Goal: Task Accomplishment & Management: Use online tool/utility

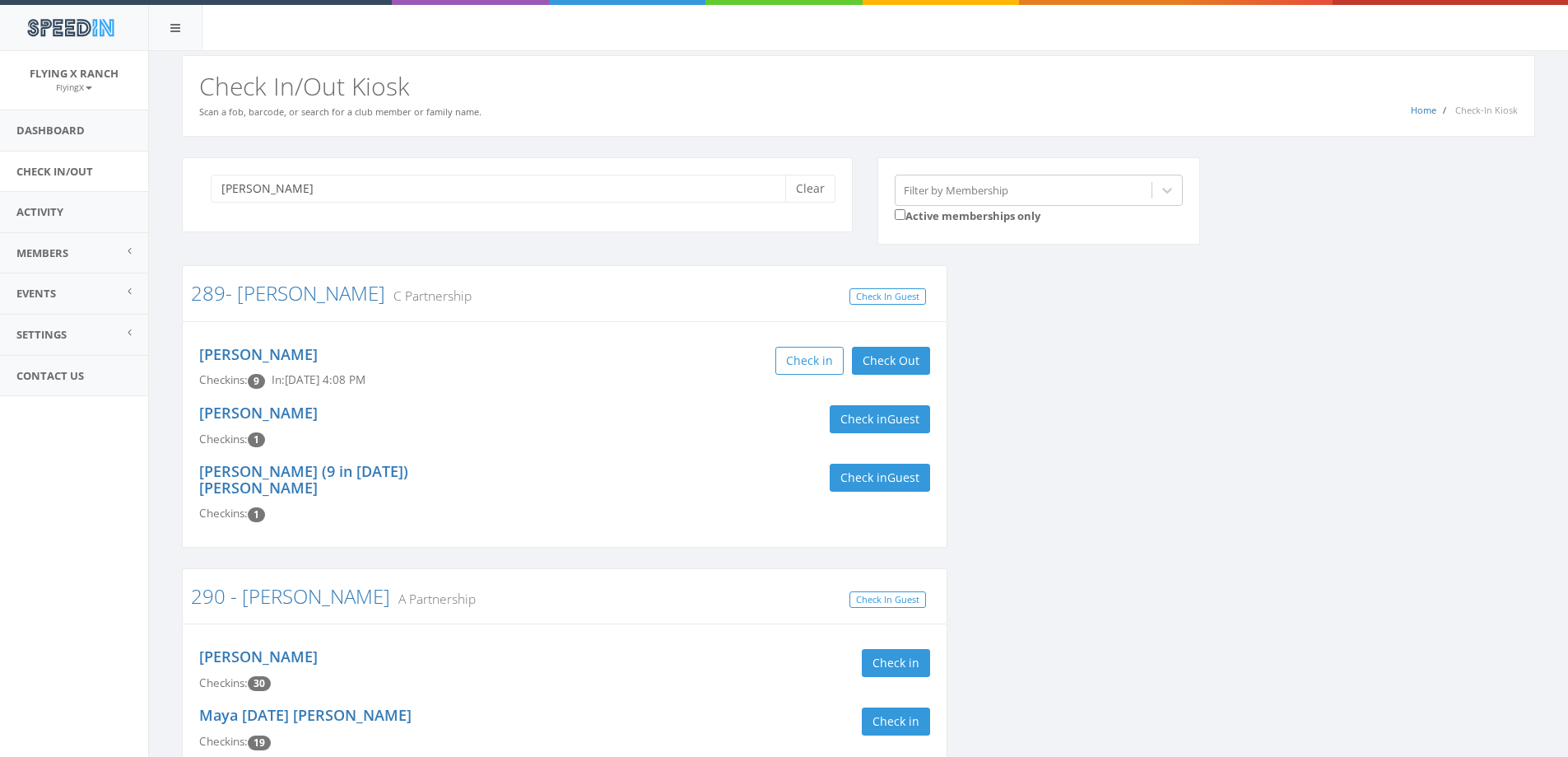
click at [623, 239] on div "[PERSON_NAME]" at bounding box center [517, 204] width 696 height 95
click at [803, 191] on button "Clear" at bounding box center [810, 188] width 51 height 28
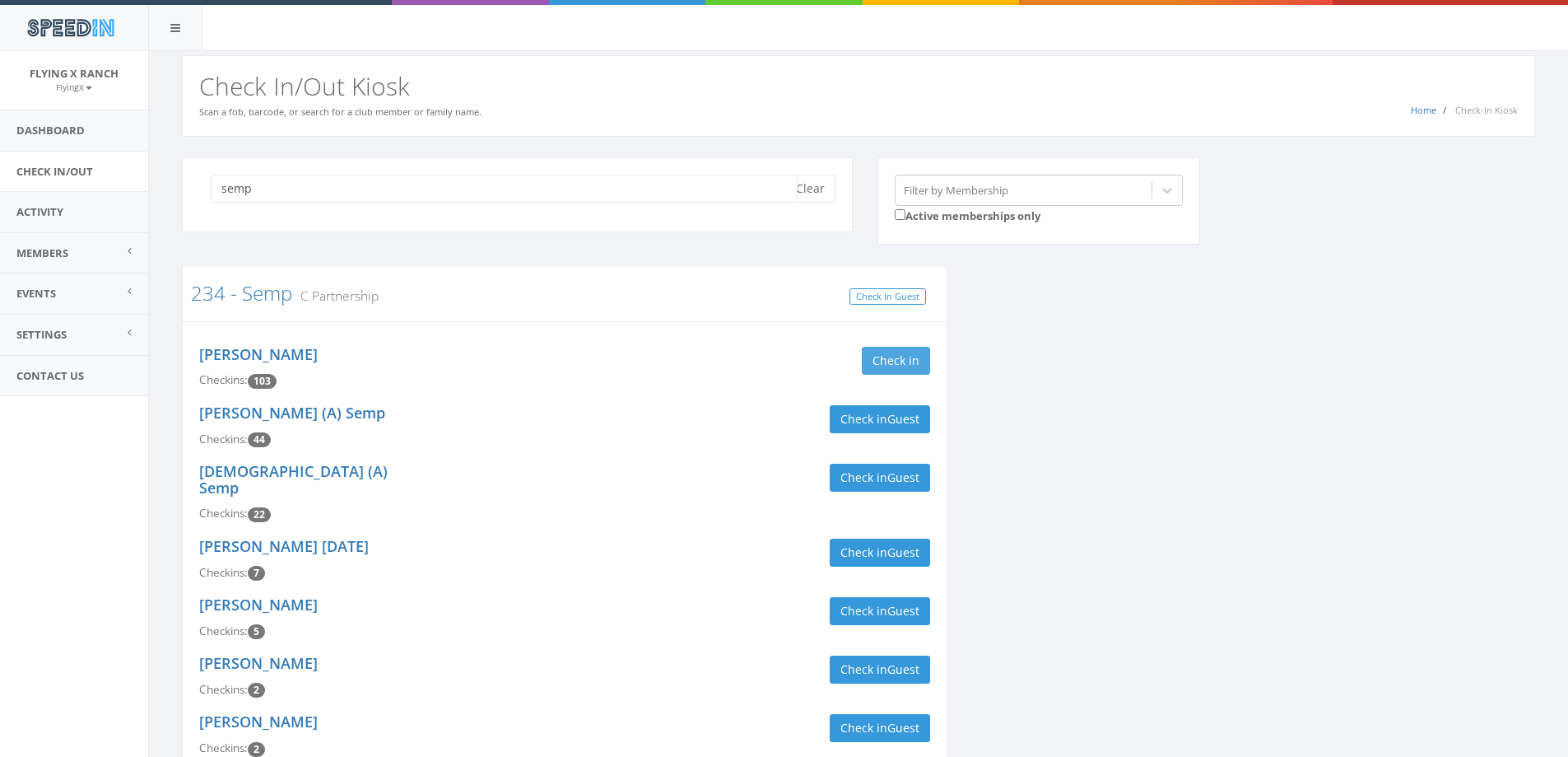
type input "semp"
click at [908, 362] on button "Check in" at bounding box center [896, 360] width 69 height 28
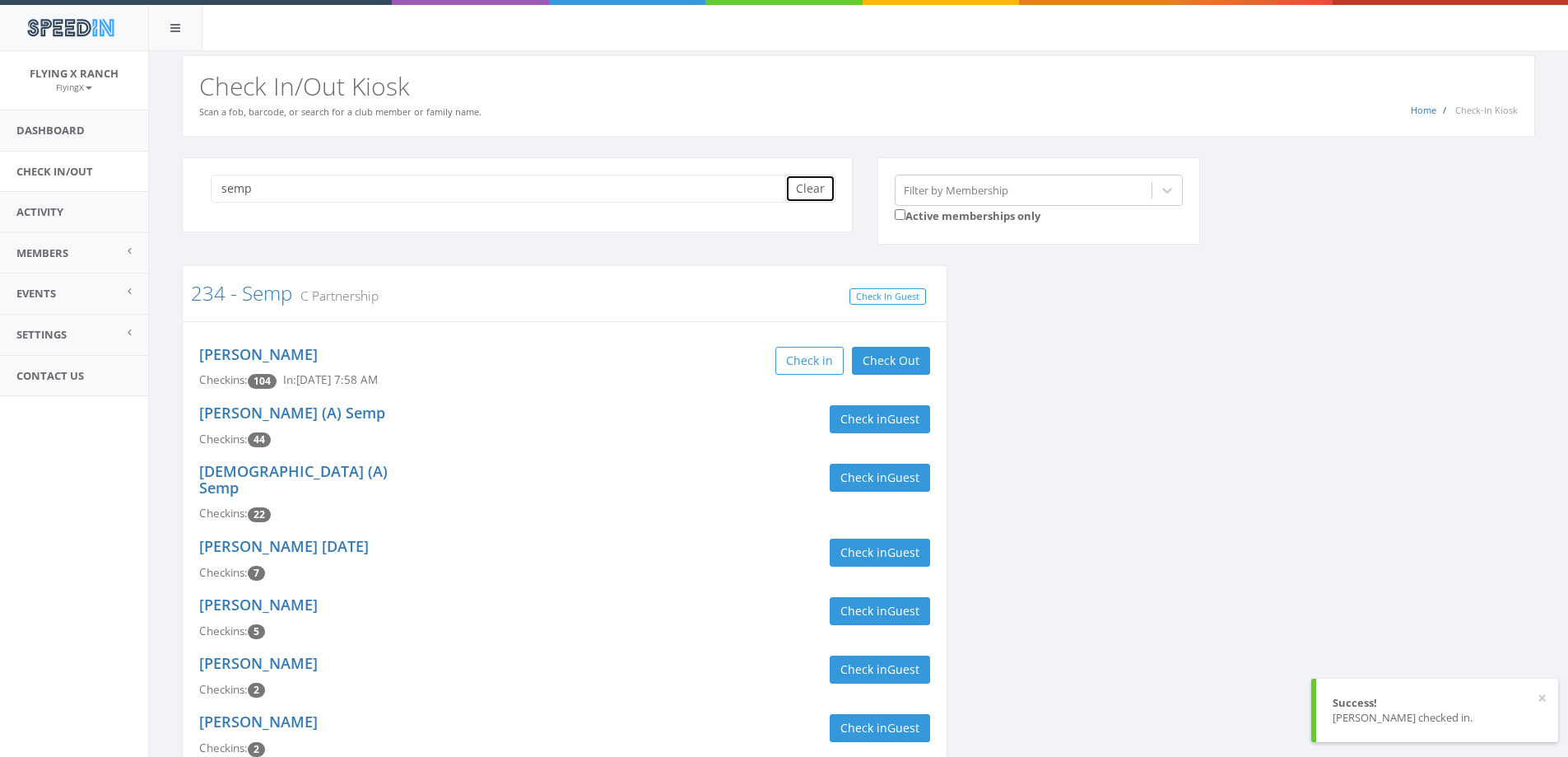
click at [827, 191] on button "Clear" at bounding box center [810, 188] width 51 height 28
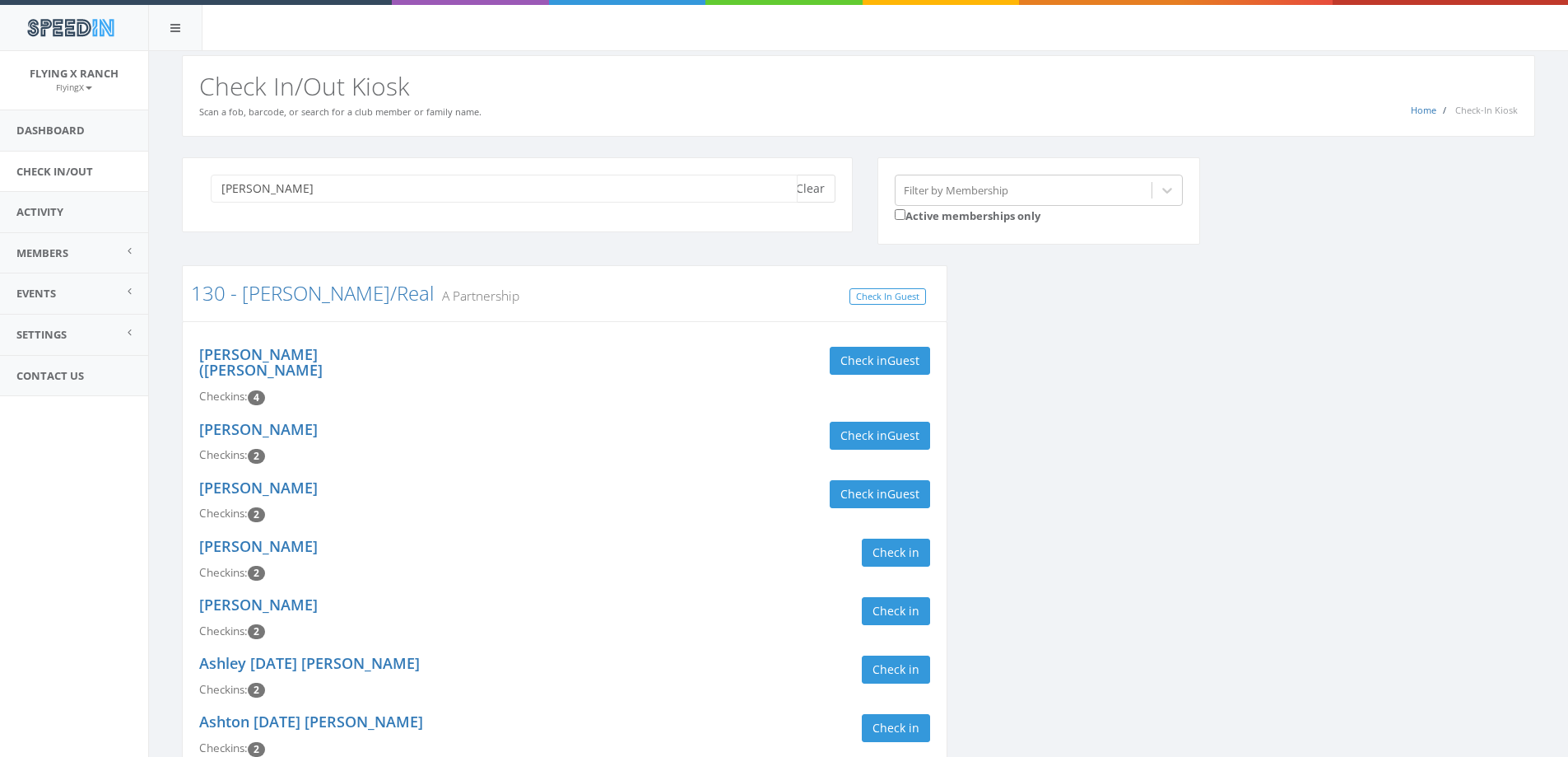
type input "ruiz"
click at [822, 191] on button "Clear" at bounding box center [810, 188] width 51 height 28
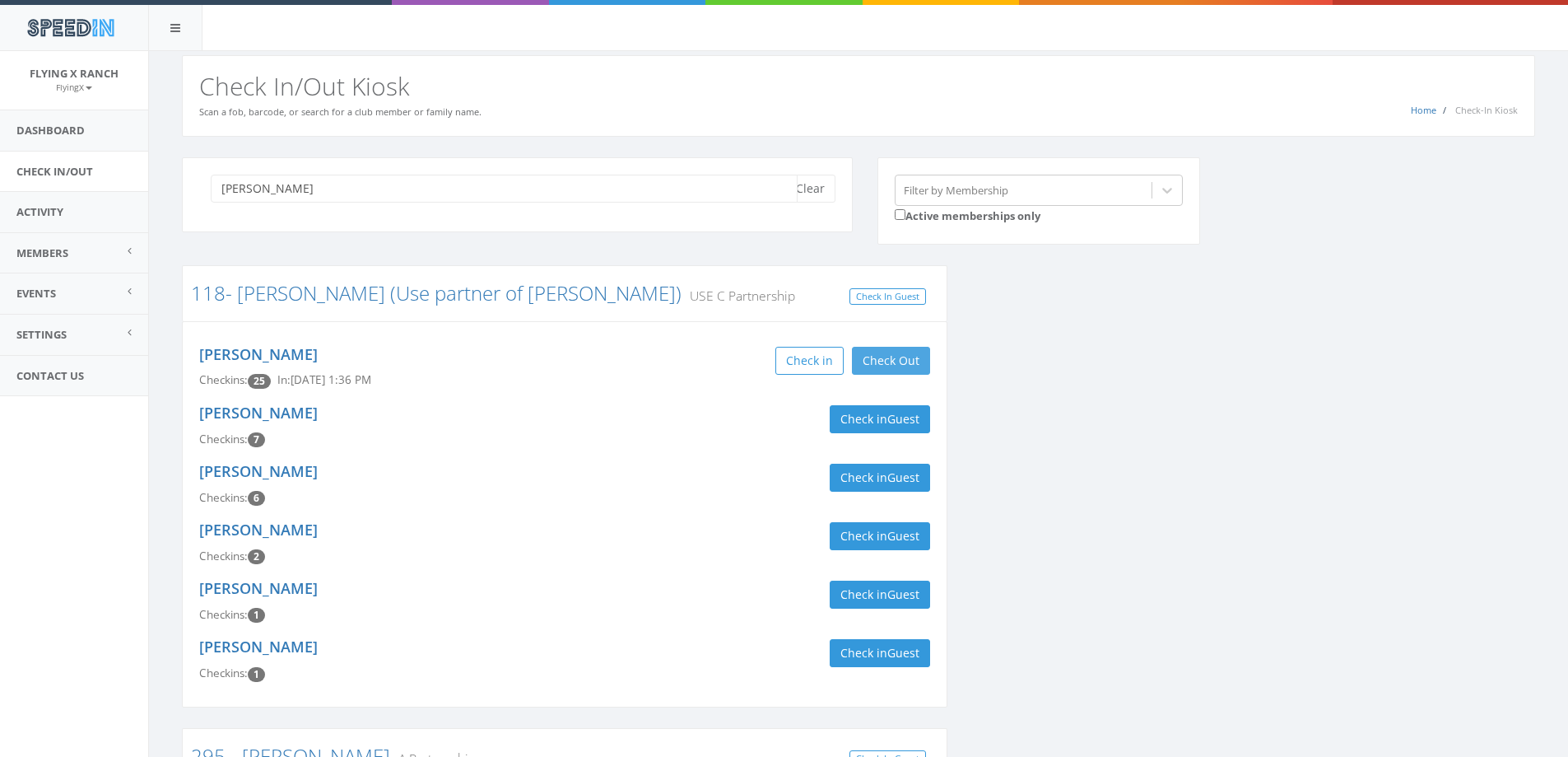
type input "lewis"
click at [902, 358] on button "Check Out" at bounding box center [890, 360] width 78 height 28
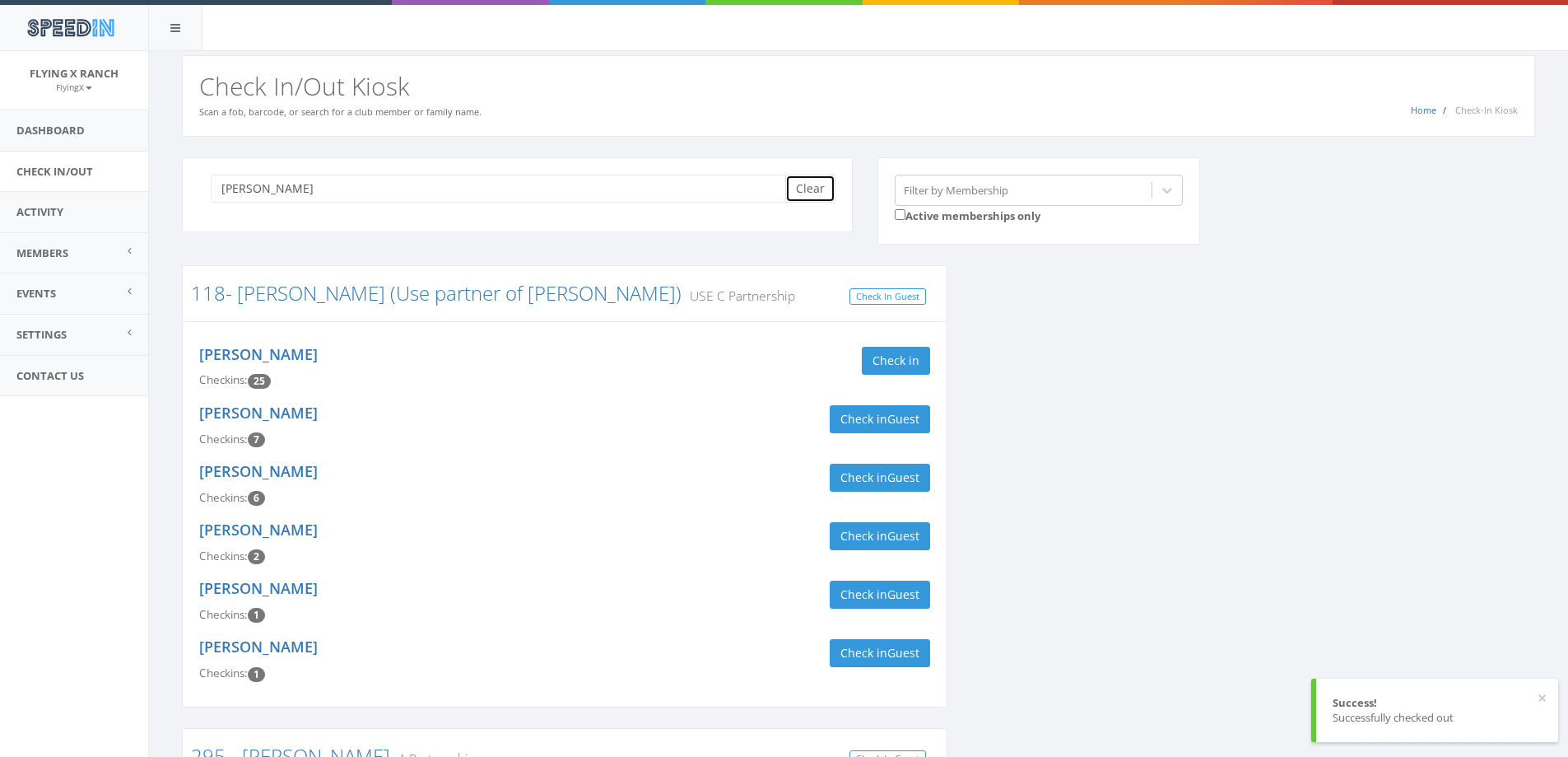
click at [814, 186] on button "Clear" at bounding box center [810, 188] width 51 height 28
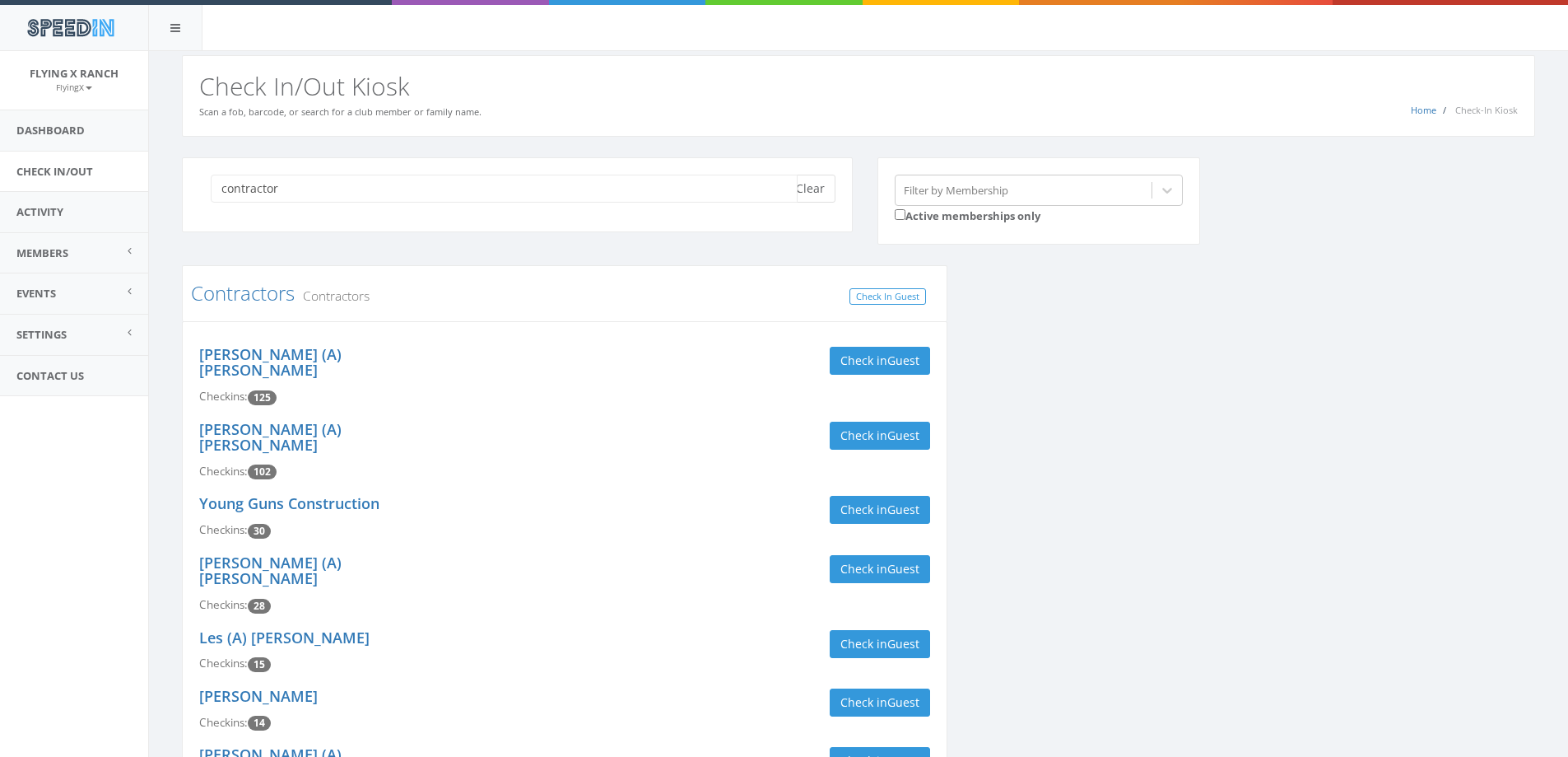
type input "contractor"
click at [811, 188] on button "Clear" at bounding box center [810, 188] width 51 height 28
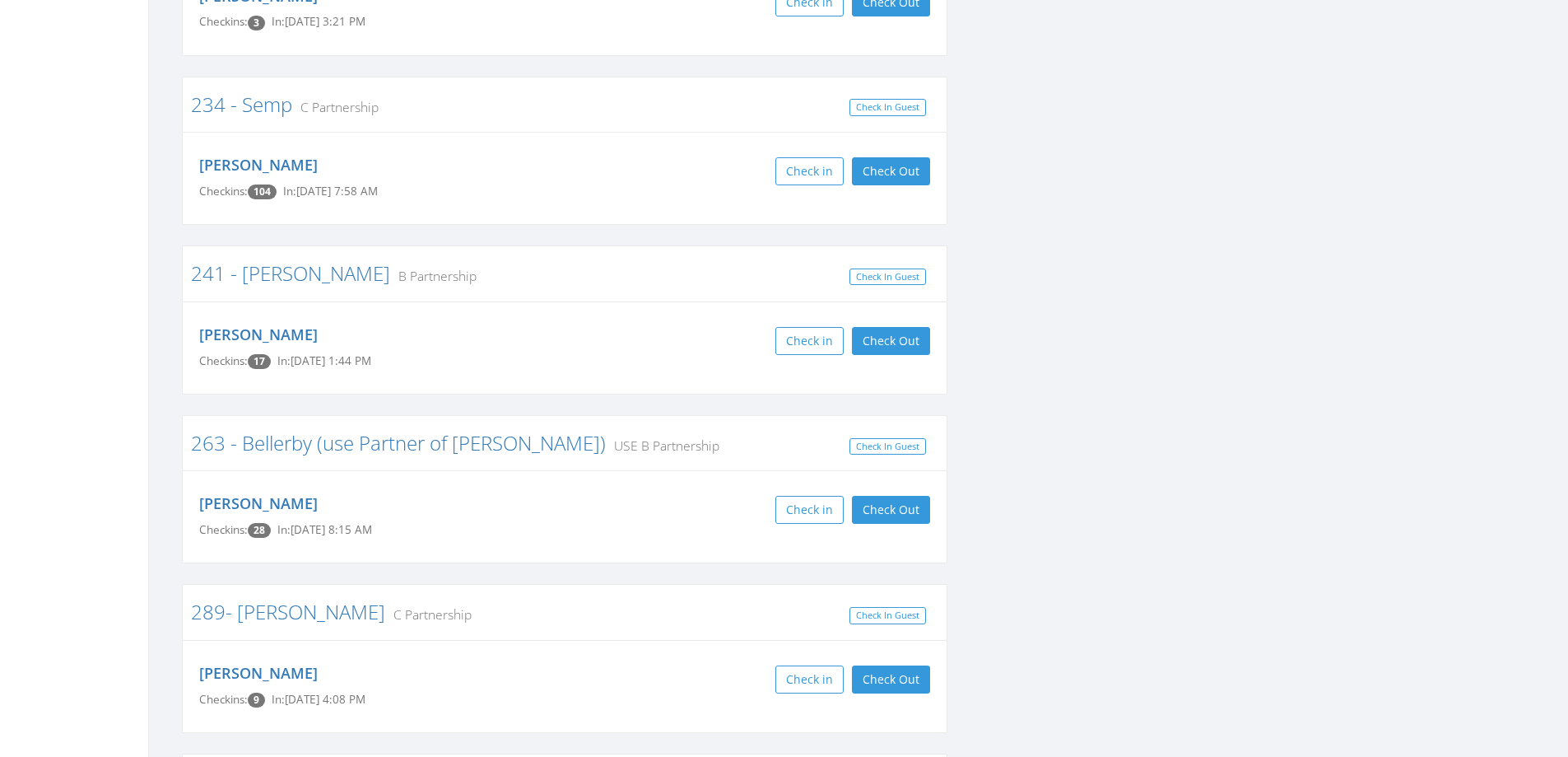
scroll to position [2800, 0]
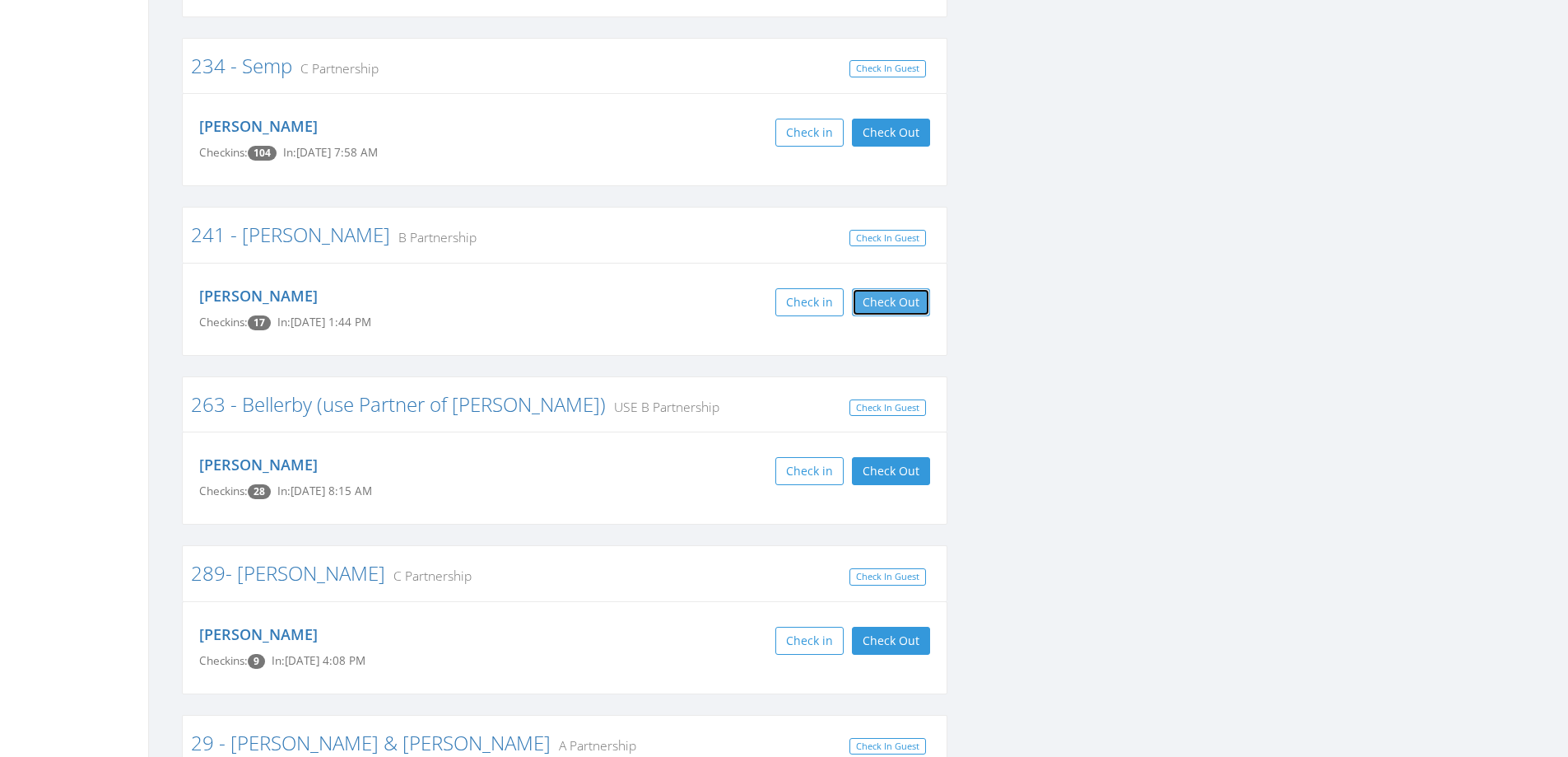
click at [878, 288] on button "Check Out" at bounding box center [890, 302] width 78 height 28
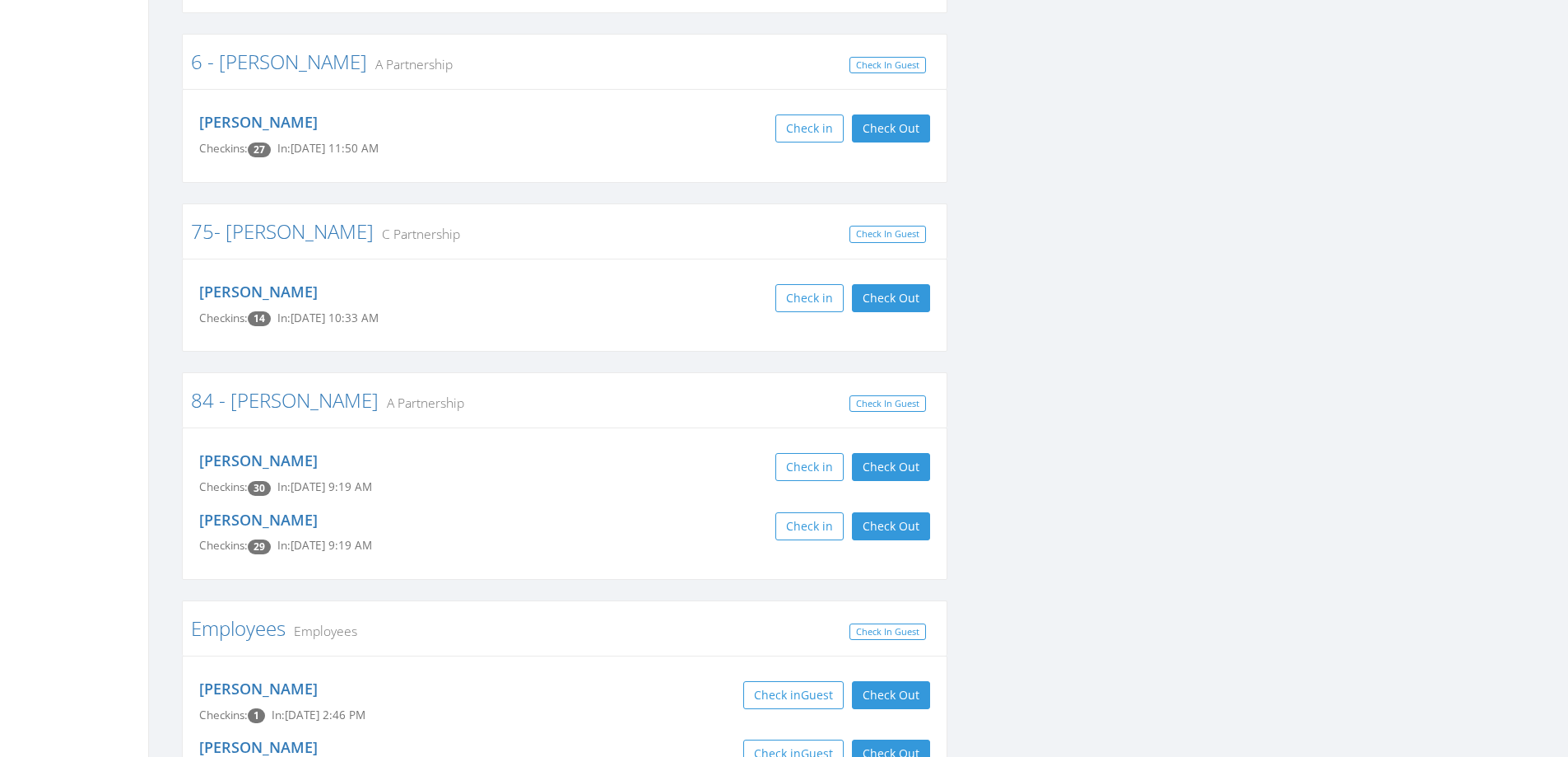
scroll to position [4394, 0]
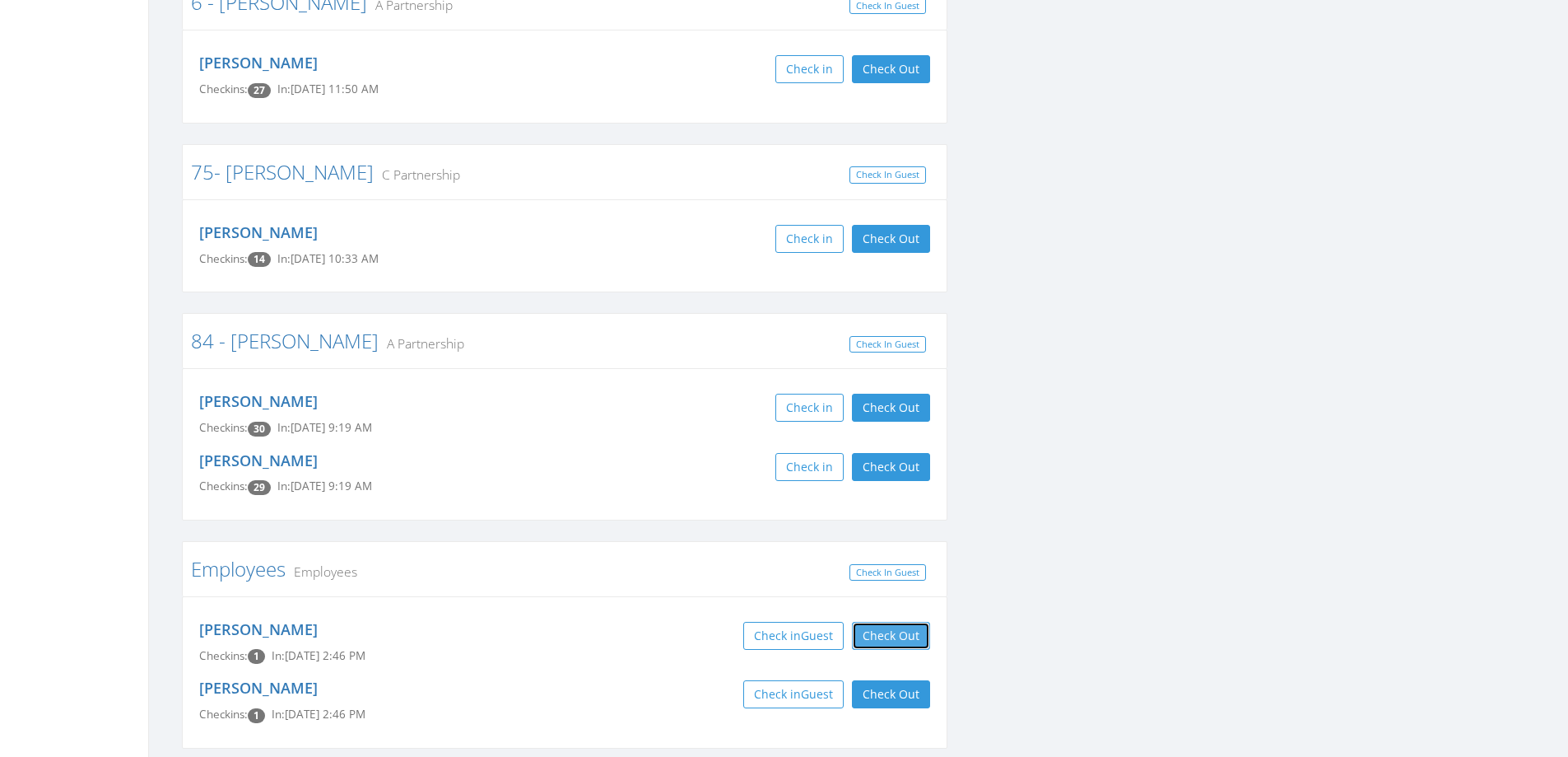
click at [884, 621] on button "Check Out" at bounding box center [890, 635] width 78 height 28
click at [871, 680] on button "Check Out" at bounding box center [890, 693] width 78 height 28
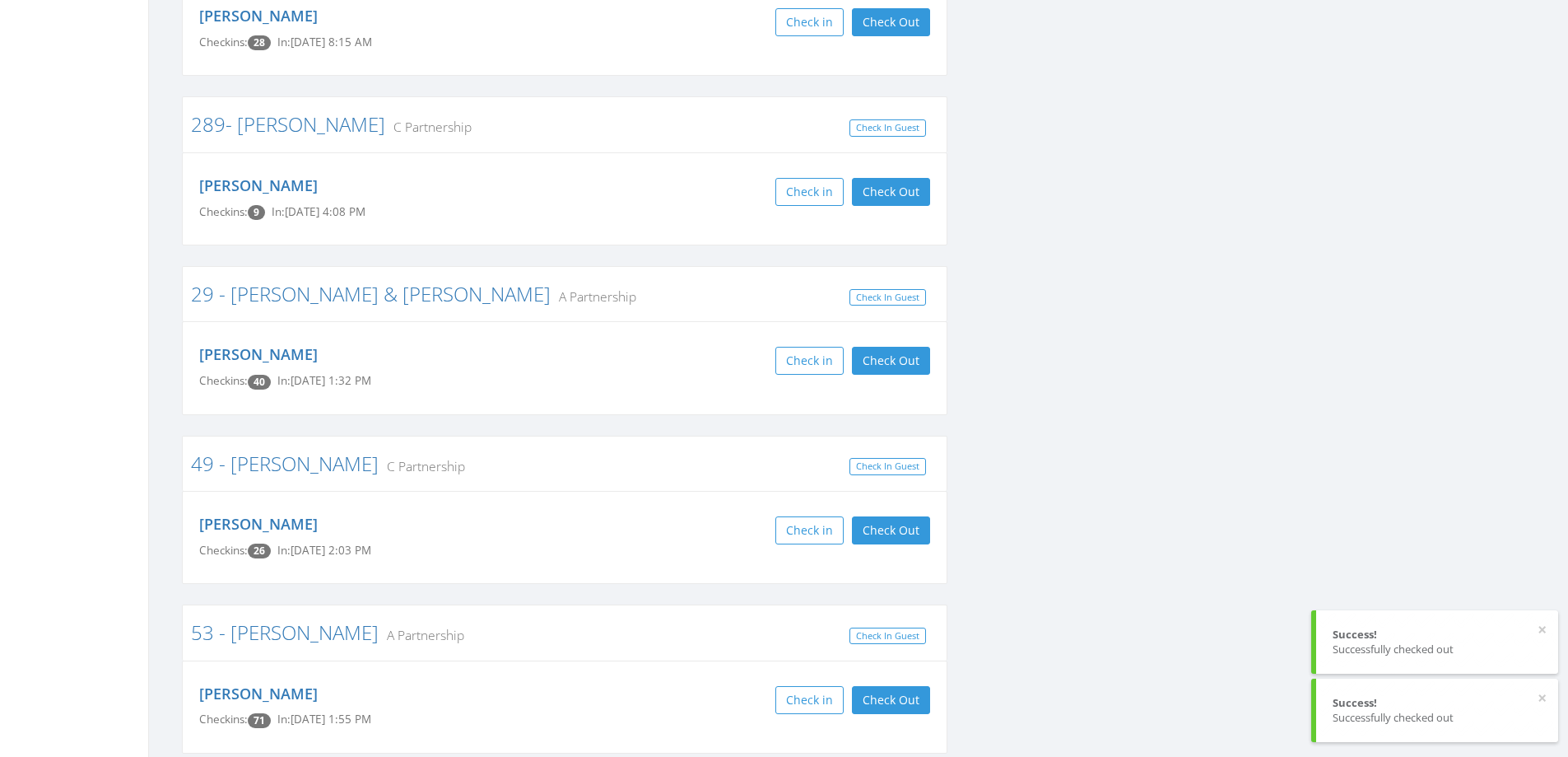
scroll to position [3240, 0]
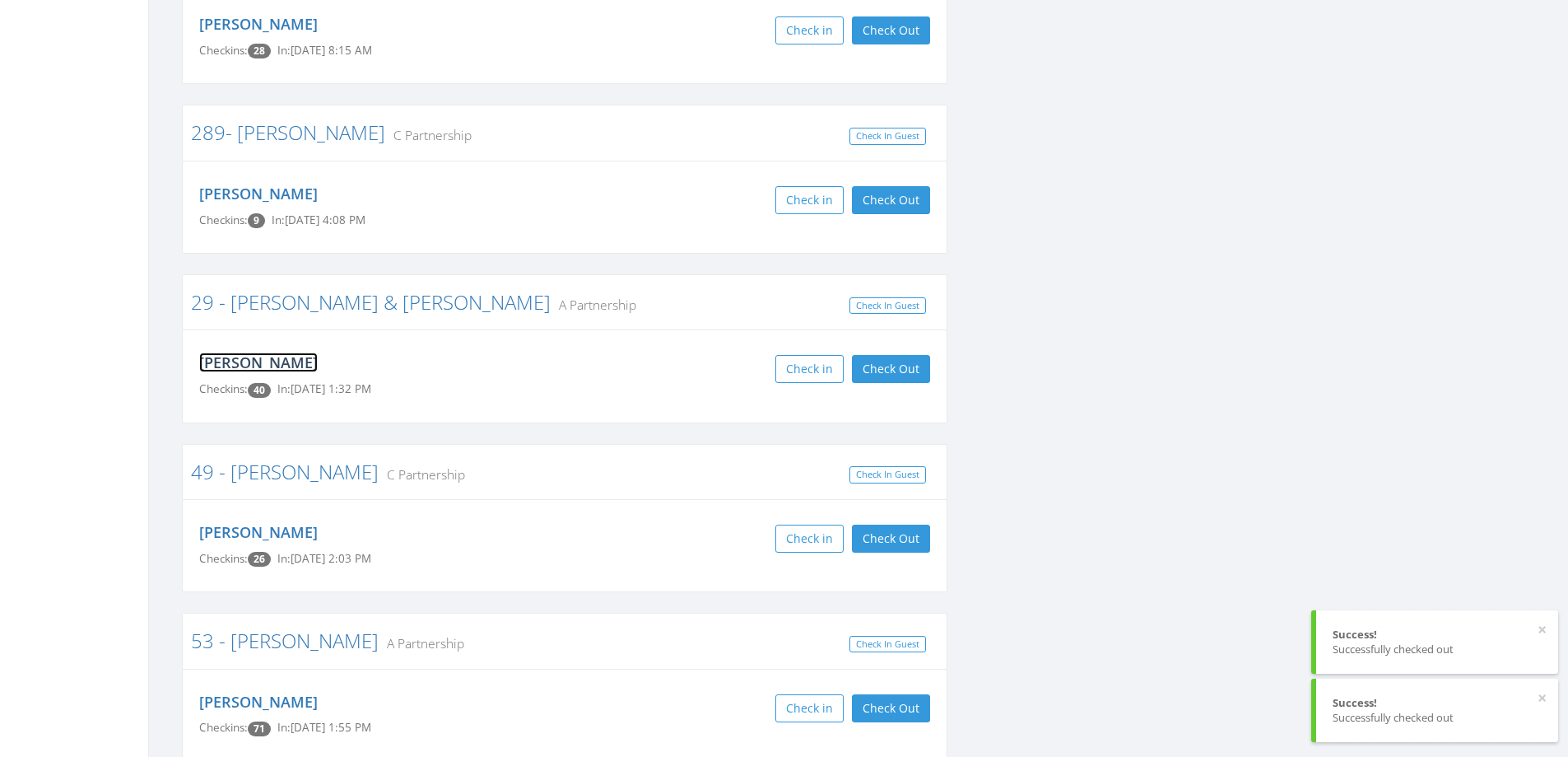
click at [288, 353] on link "[PERSON_NAME]" at bounding box center [258, 362] width 118 height 20
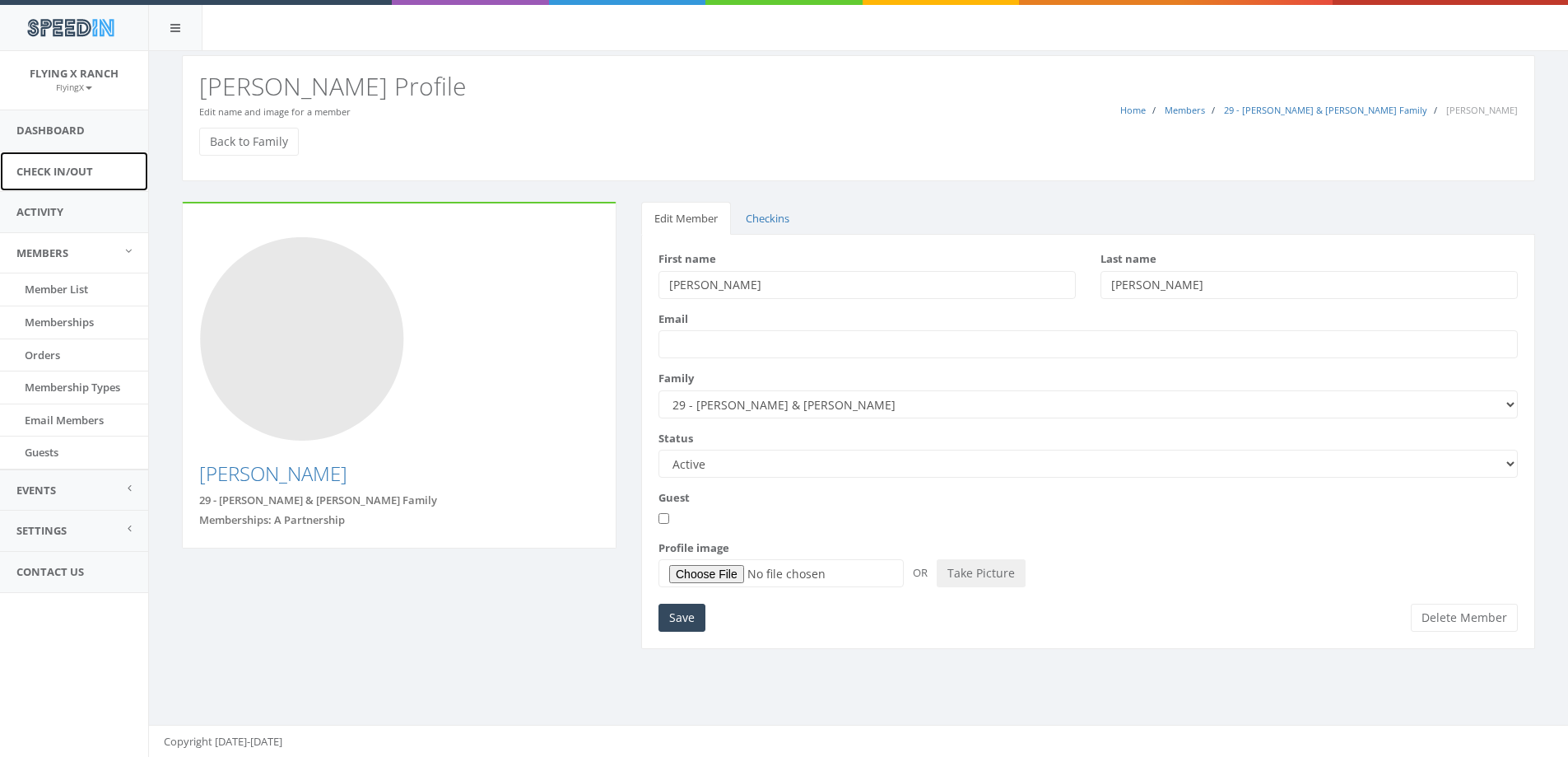
click at [78, 173] on link "Check In/Out" at bounding box center [74, 172] width 148 height 40
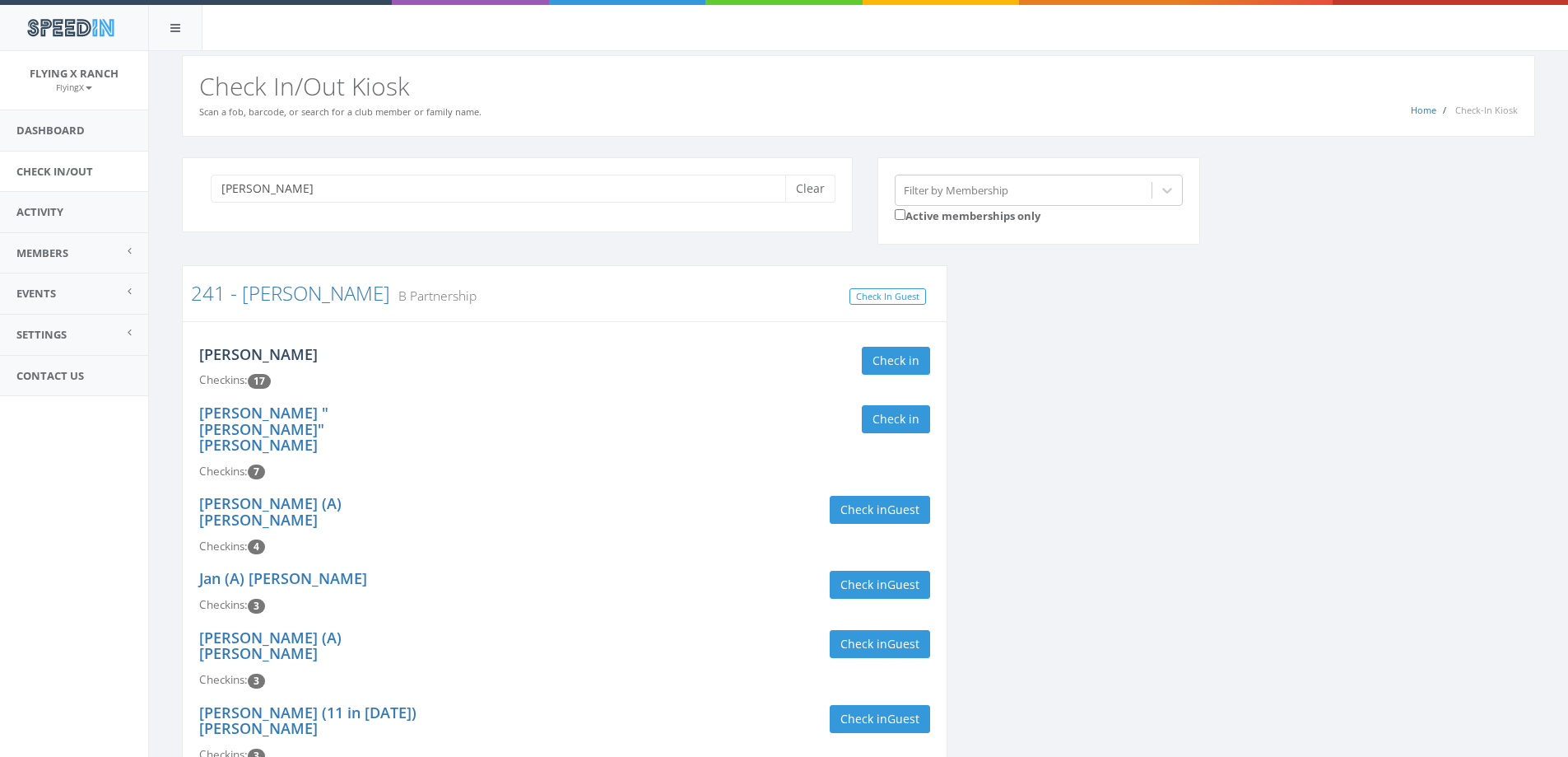
type input "harris"
click at [253, 355] on link "Matthew Harris" at bounding box center [258, 354] width 118 height 20
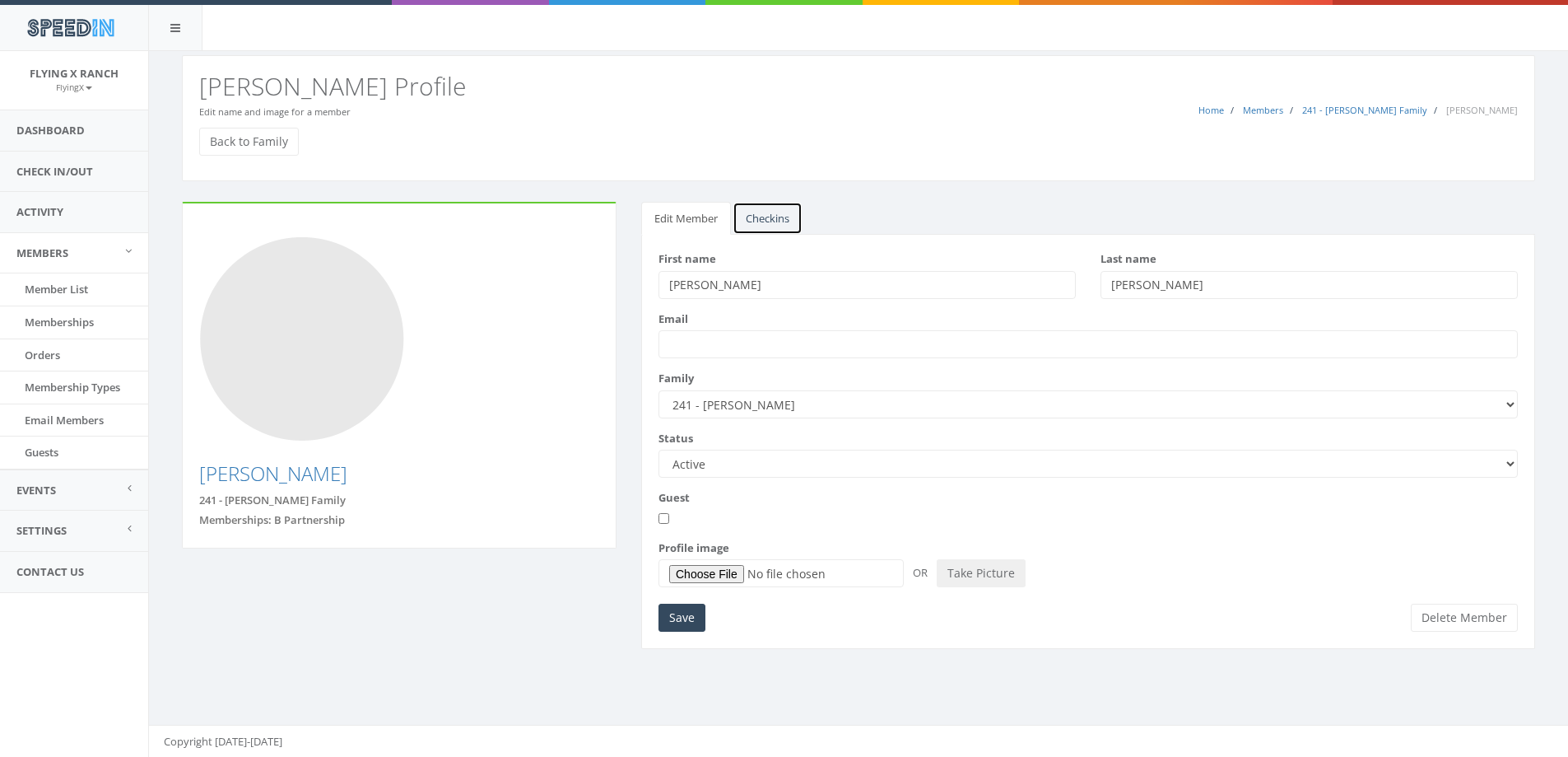
click at [747, 221] on link "Checkins" at bounding box center [768, 218] width 70 height 33
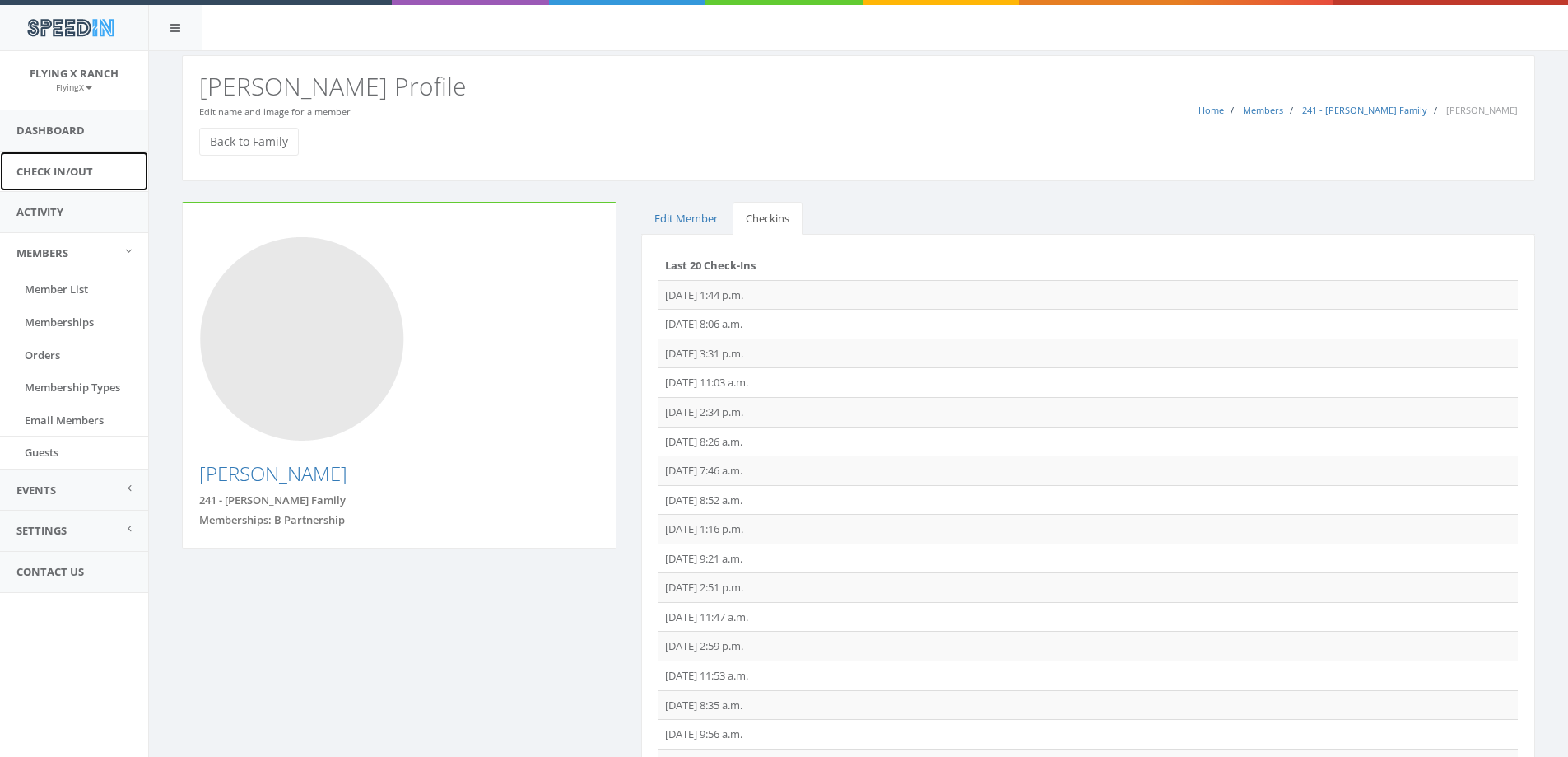
click at [81, 173] on link "Check In/Out" at bounding box center [74, 172] width 148 height 40
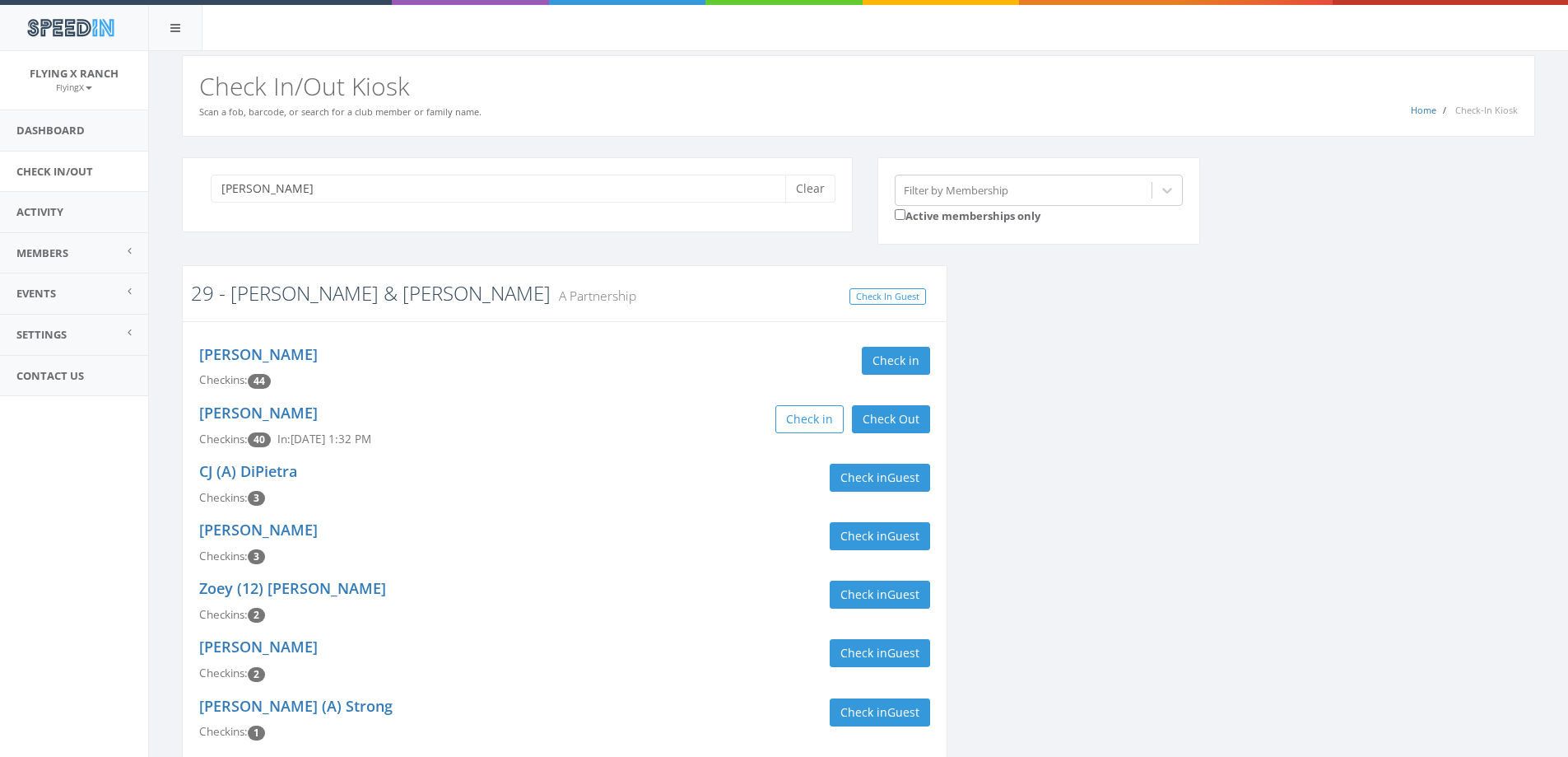
type input "benshoof"
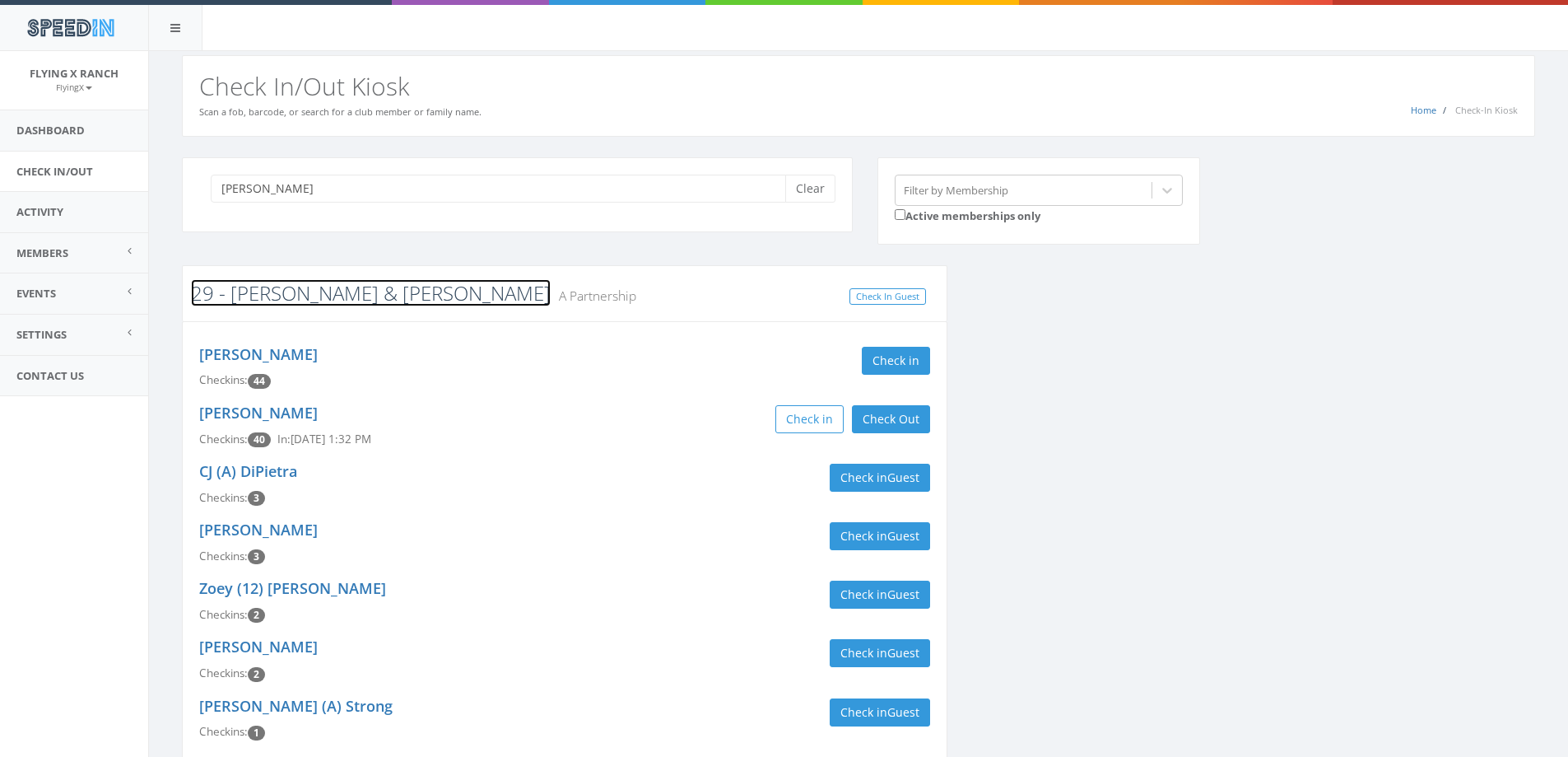
click at [292, 291] on link "29 - [PERSON_NAME] & [PERSON_NAME]" at bounding box center [371, 293] width 359 height 27
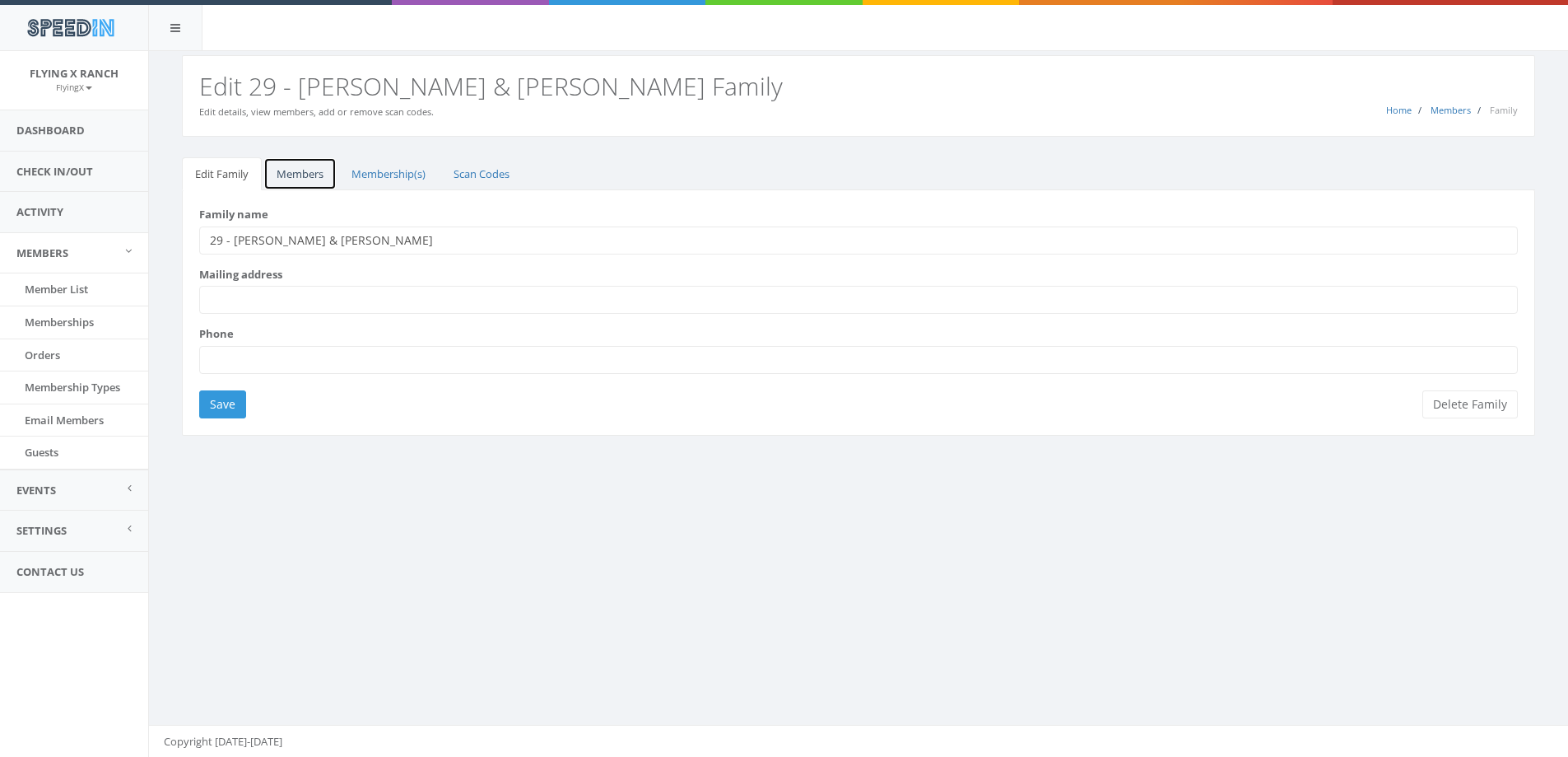
click at [309, 176] on link "Members" at bounding box center [299, 173] width 73 height 33
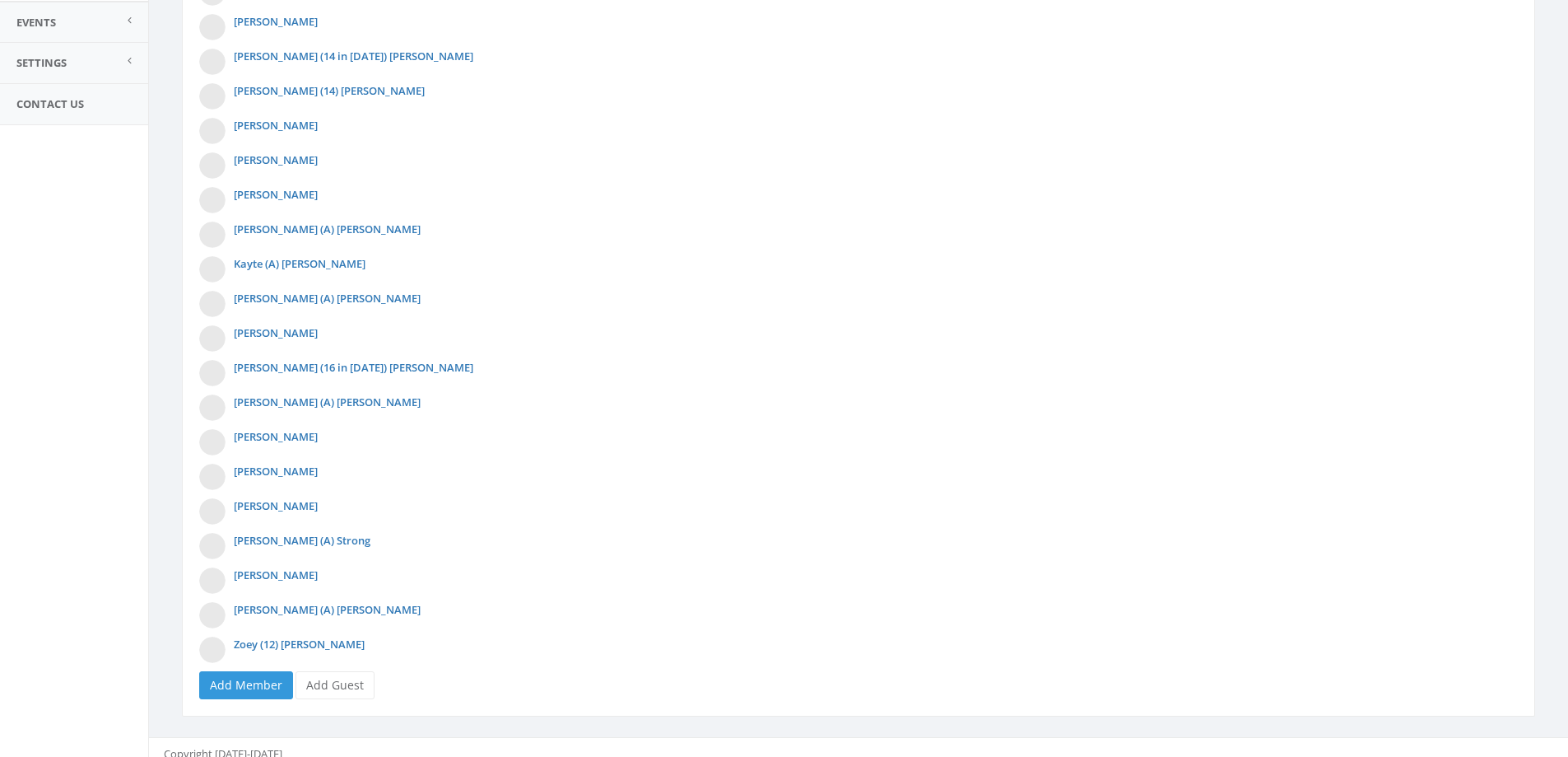
scroll to position [481, 0]
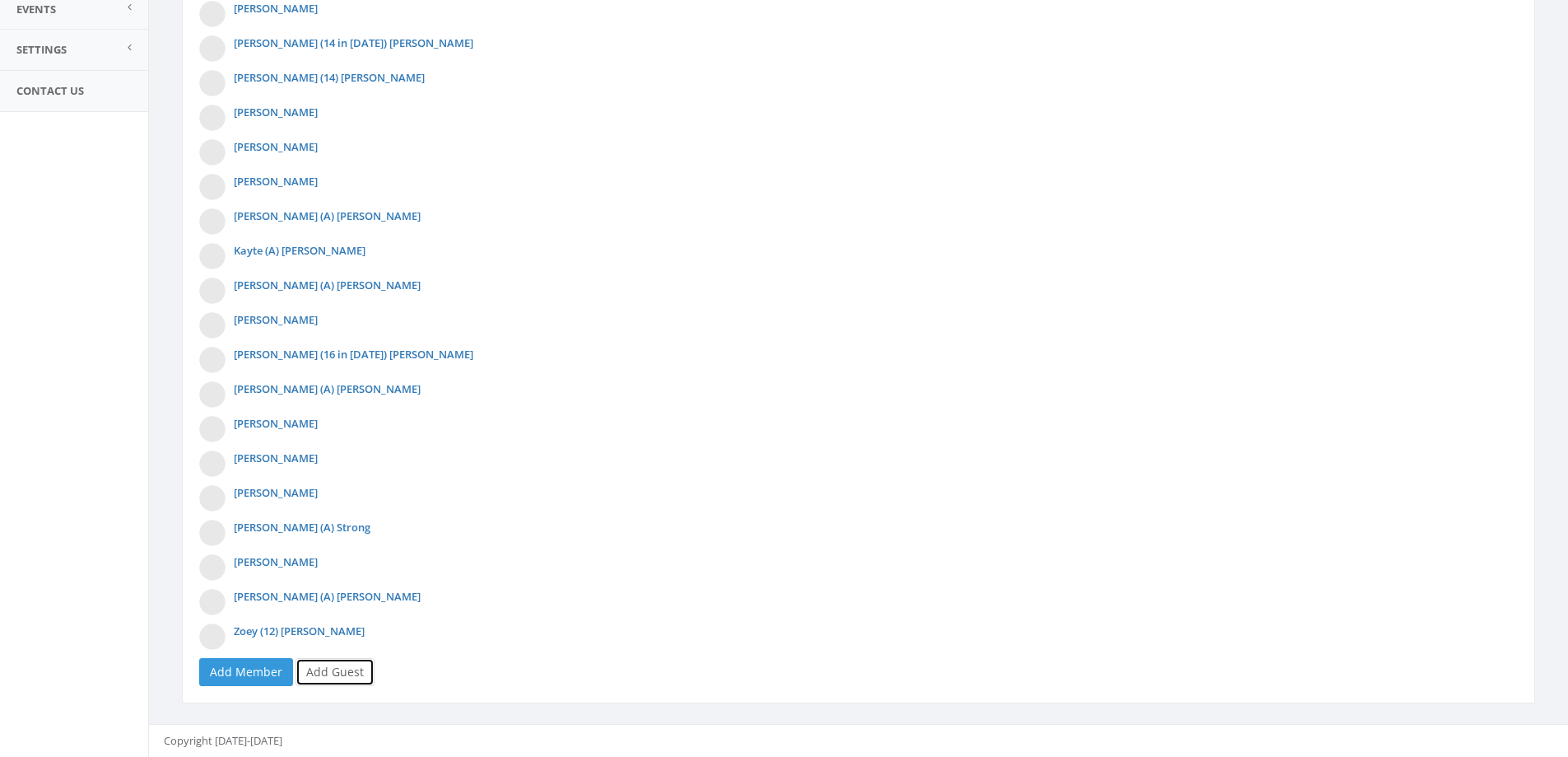
click at [347, 673] on link "Add Guest" at bounding box center [335, 672] width 79 height 28
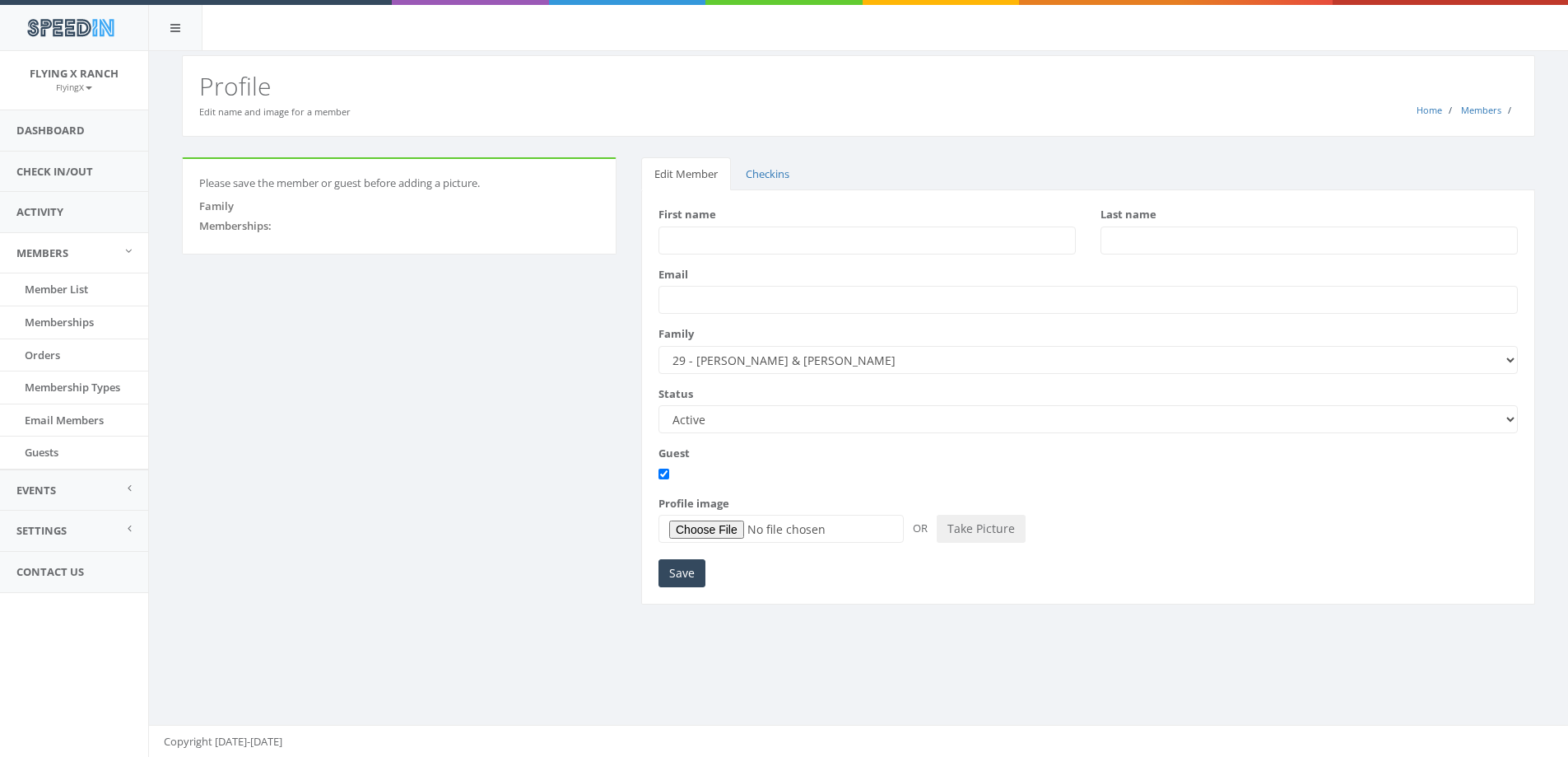
click at [684, 243] on input "First name" at bounding box center [867, 240] width 417 height 28
type input "Stephanie"
type input "MacLennan"
click at [691, 567] on input "Save" at bounding box center [682, 572] width 47 height 28
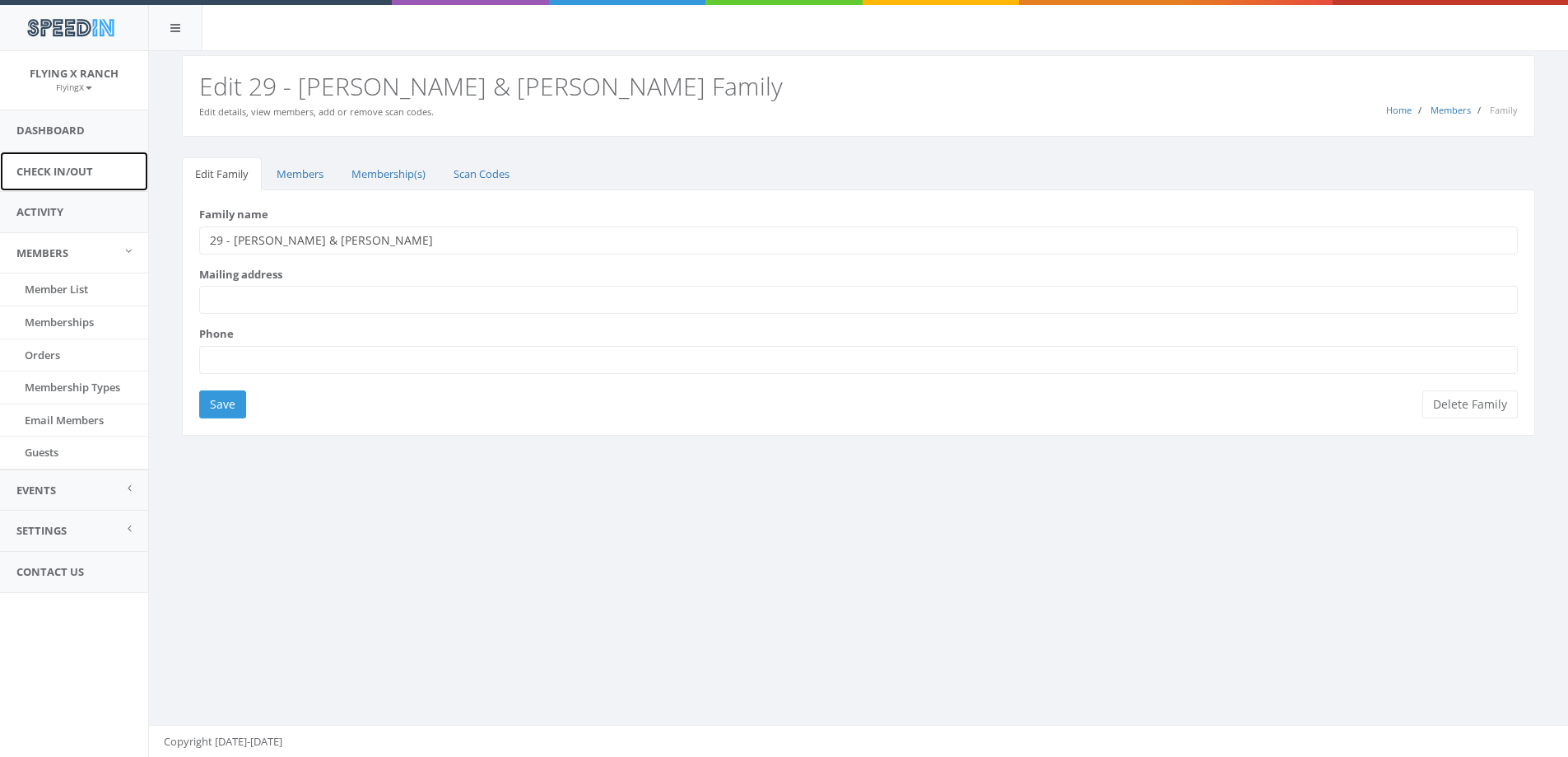
click at [91, 168] on link "Check In/Out" at bounding box center [74, 172] width 148 height 40
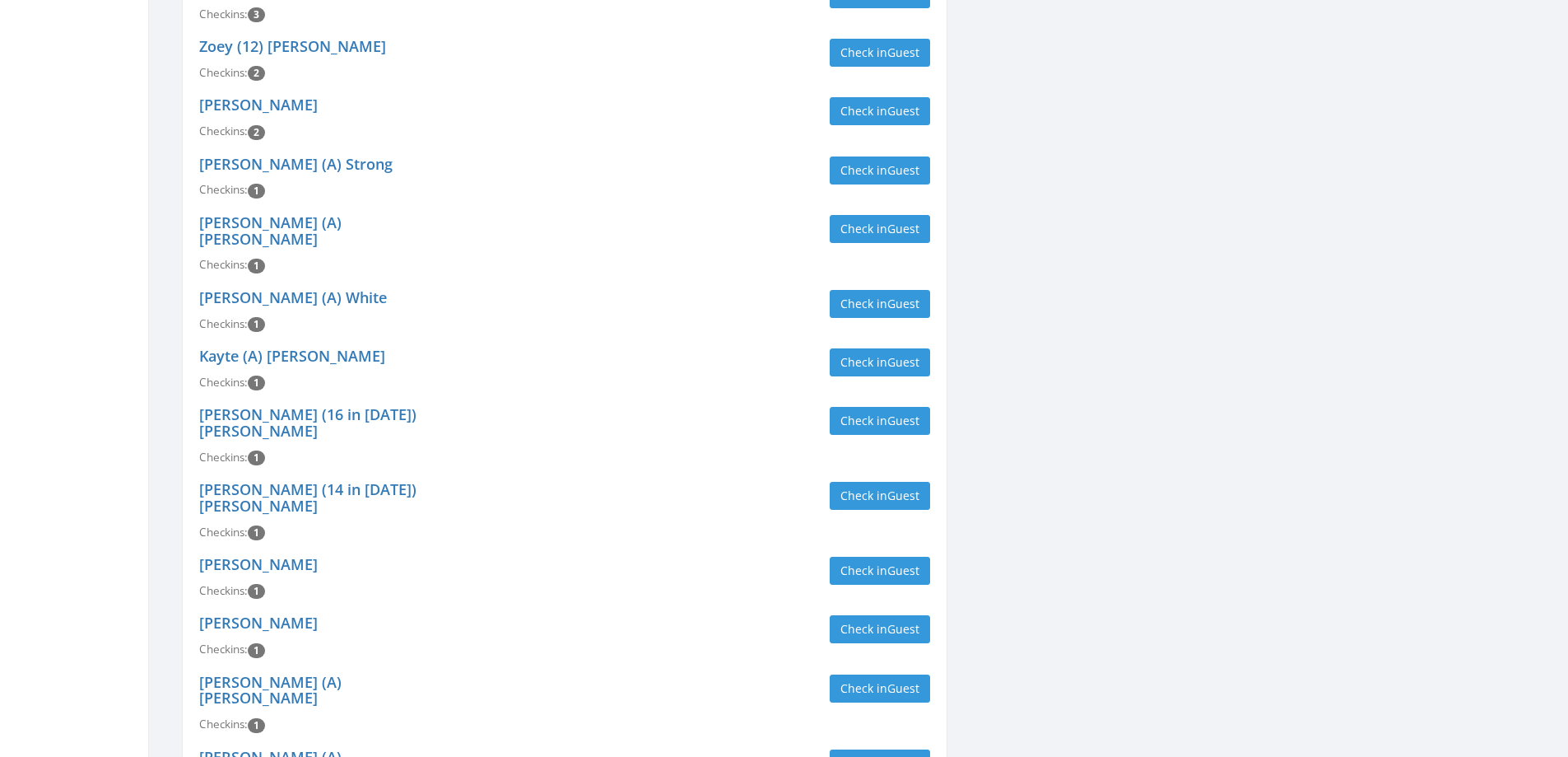
scroll to position [659, 0]
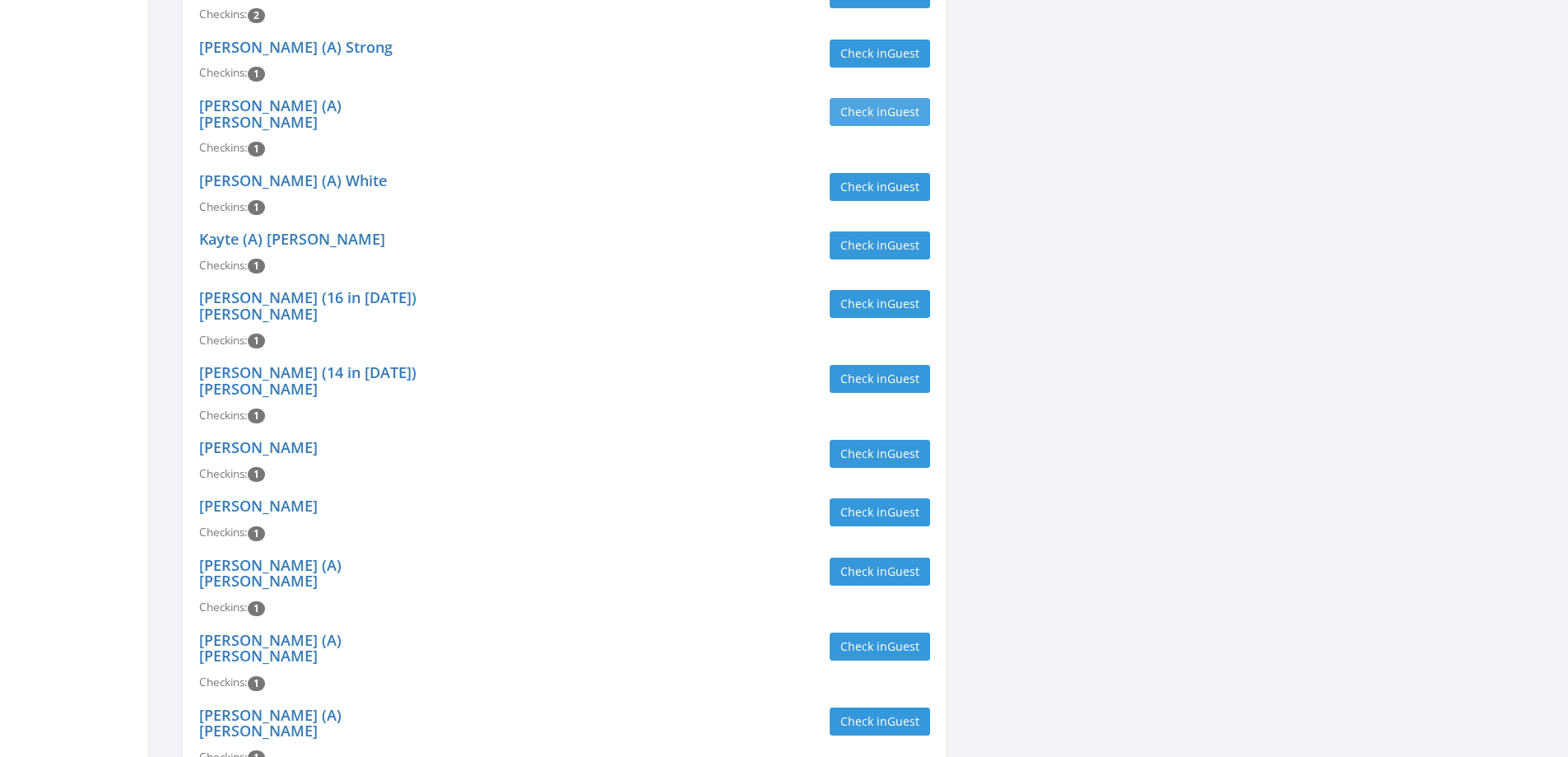
type input "[PERSON_NAME]"
click at [865, 98] on button "Check in Guest" at bounding box center [879, 112] width 100 height 28
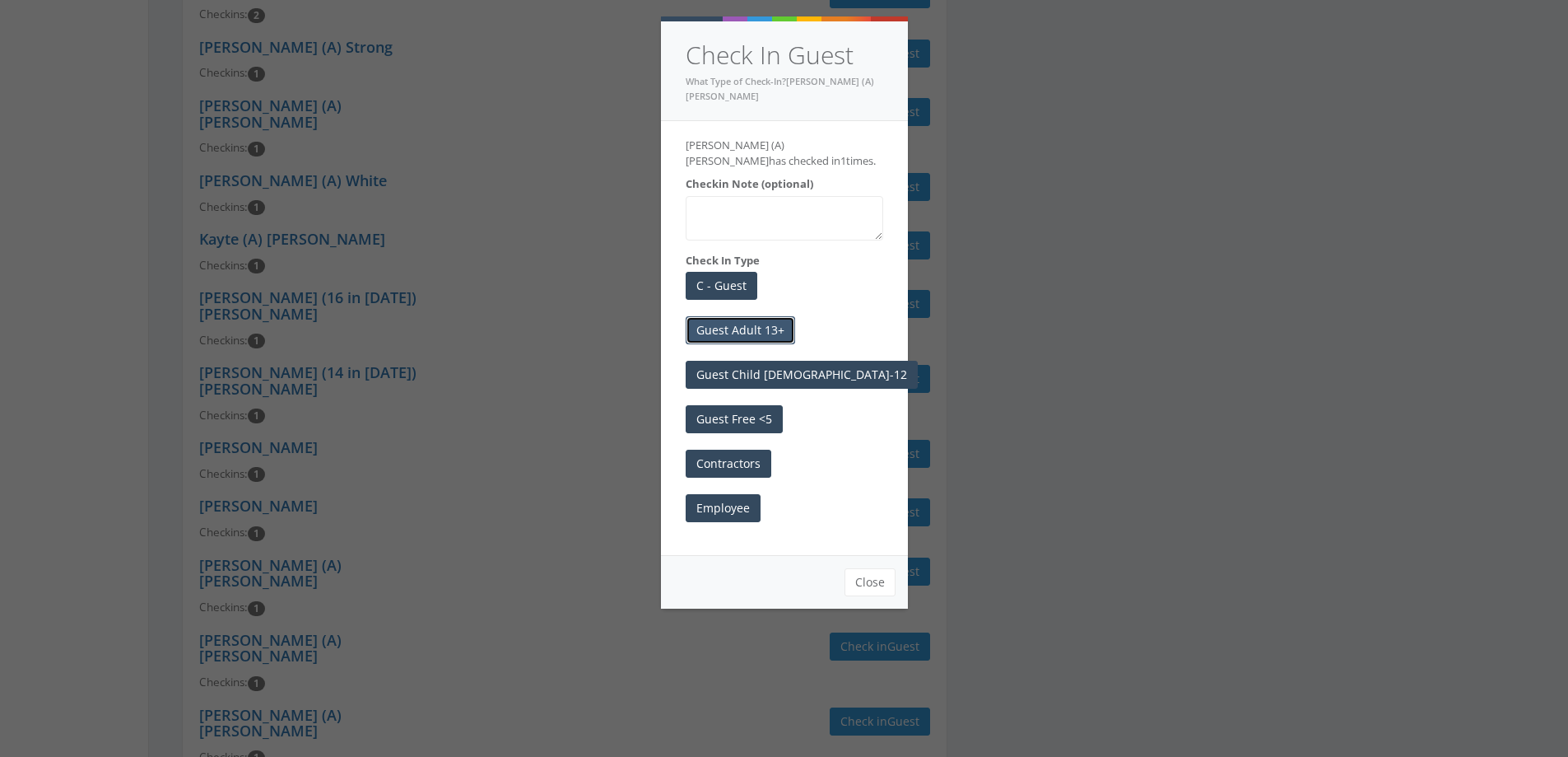
click at [724, 316] on button "Guest Adult 13+" at bounding box center [740, 330] width 110 height 28
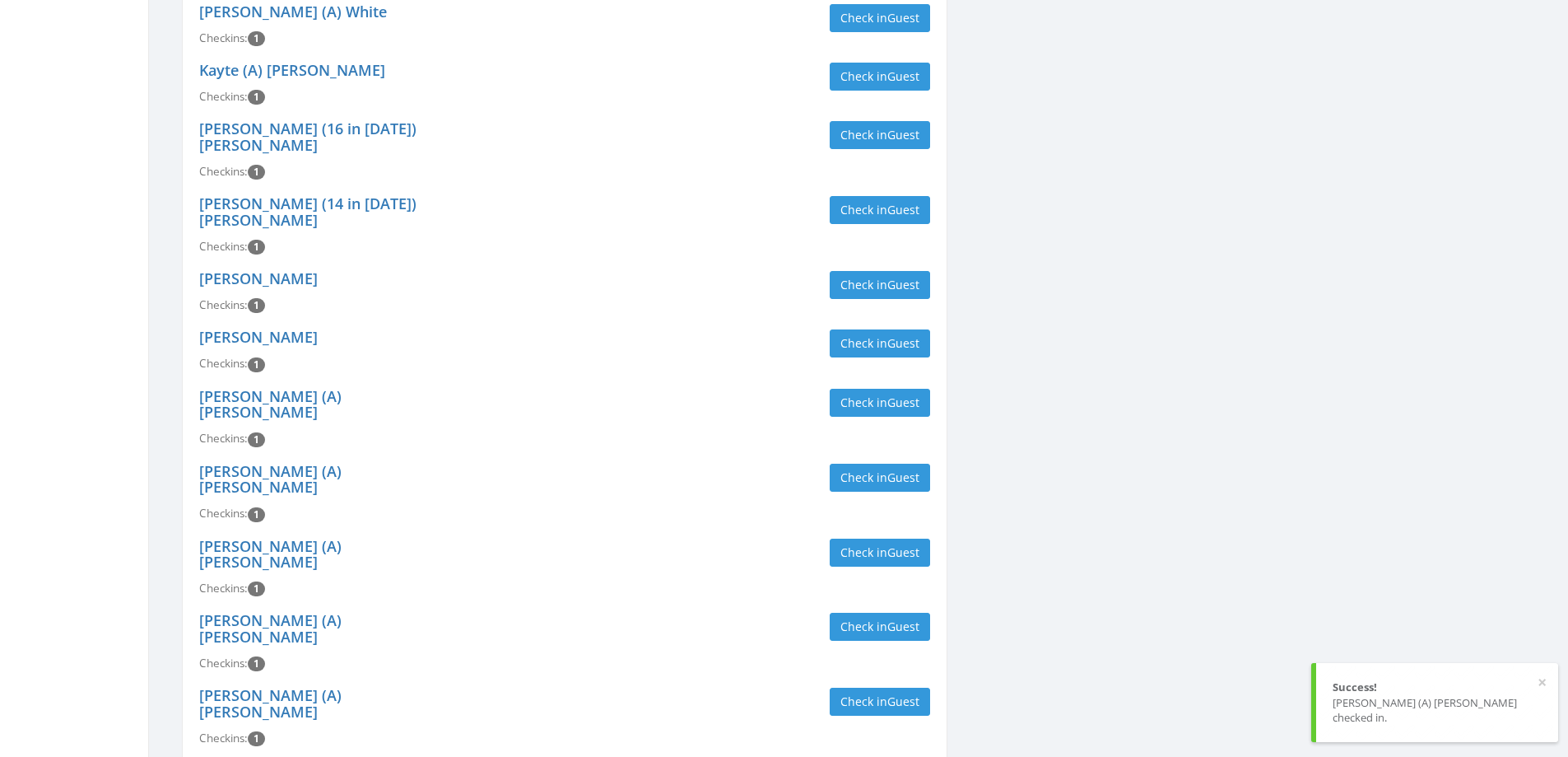
scroll to position [1256, 0]
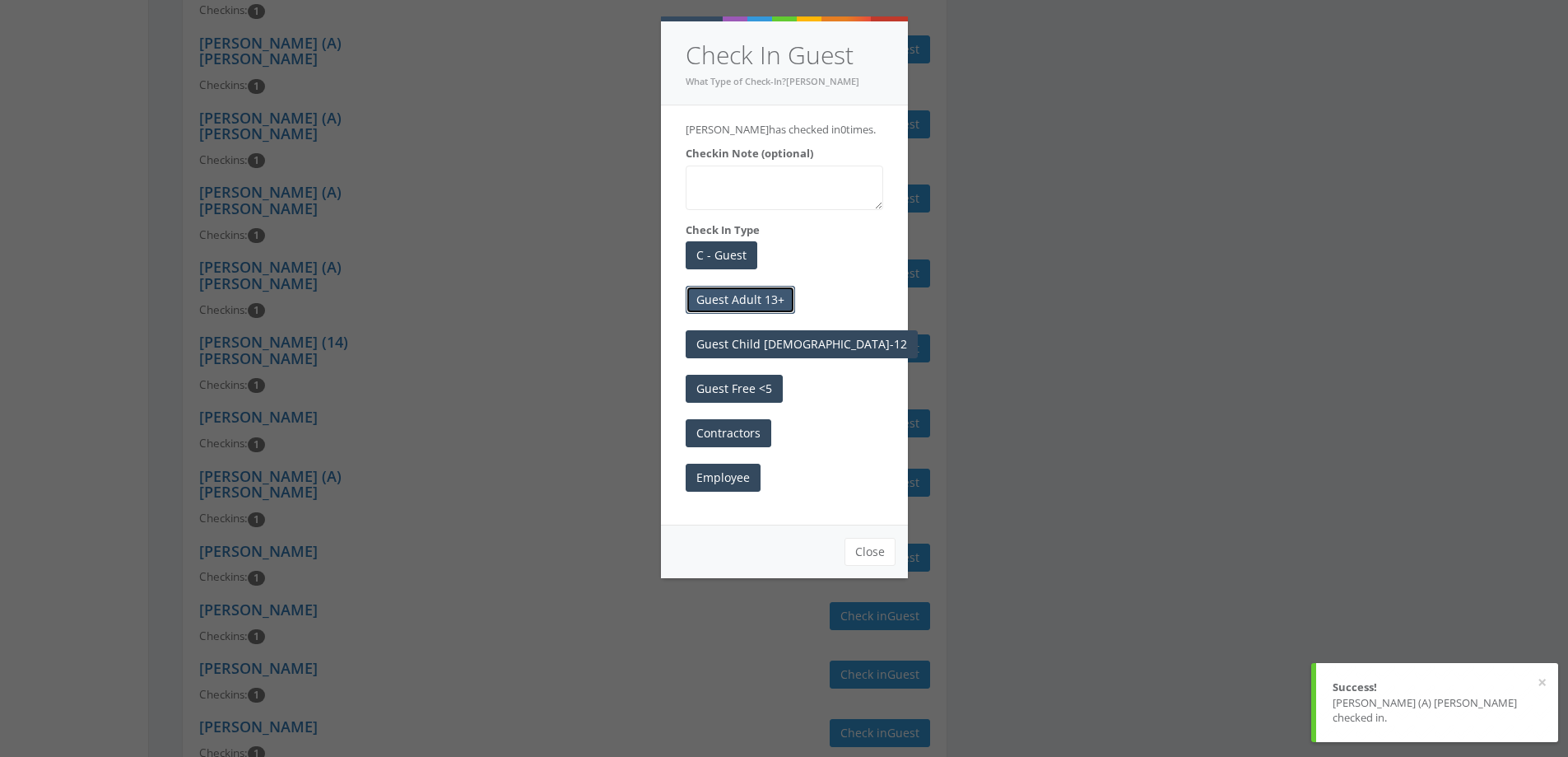
click at [757, 314] on button "Guest Adult 13+" at bounding box center [740, 300] width 110 height 28
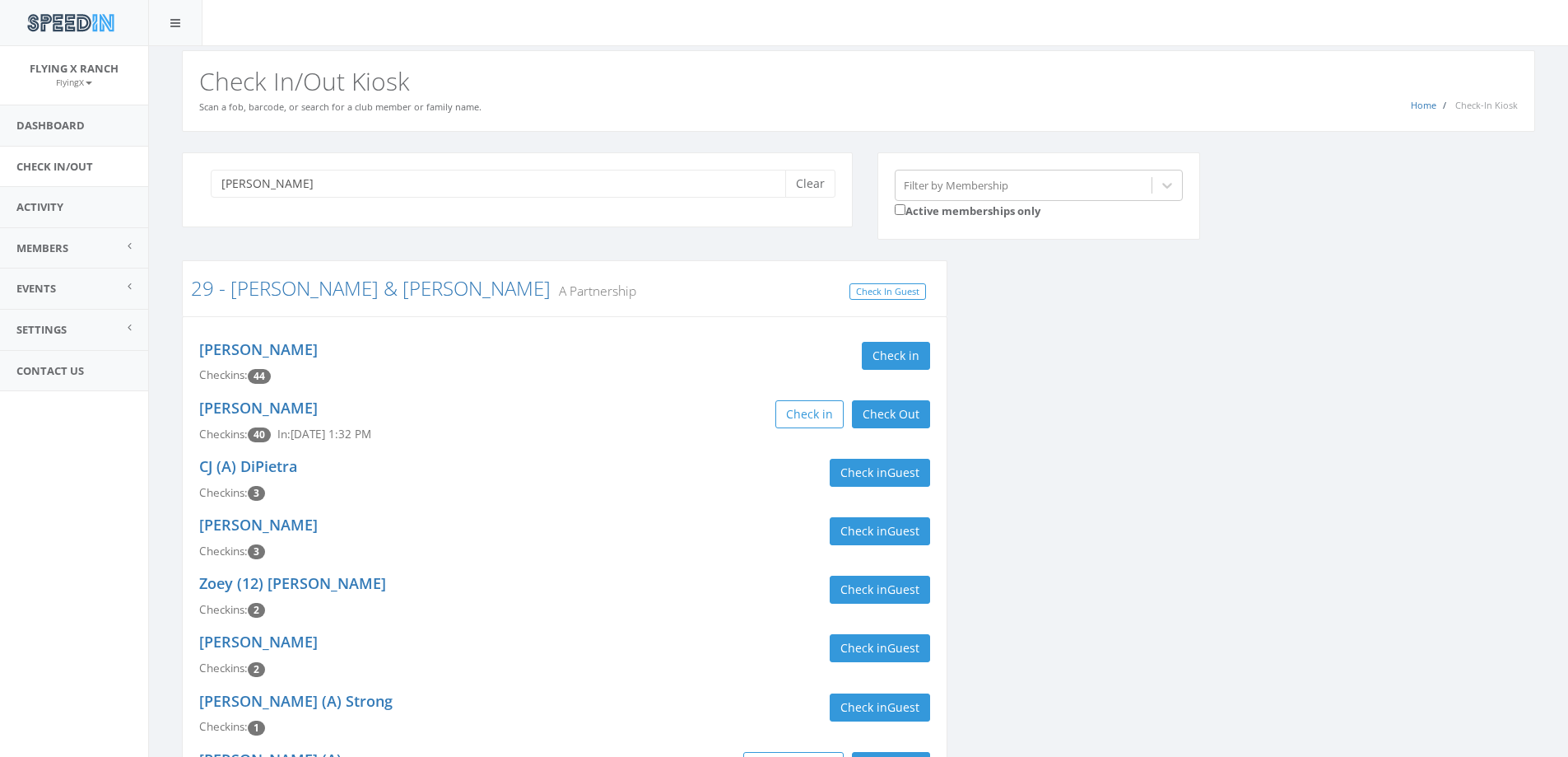
scroll to position [0, 0]
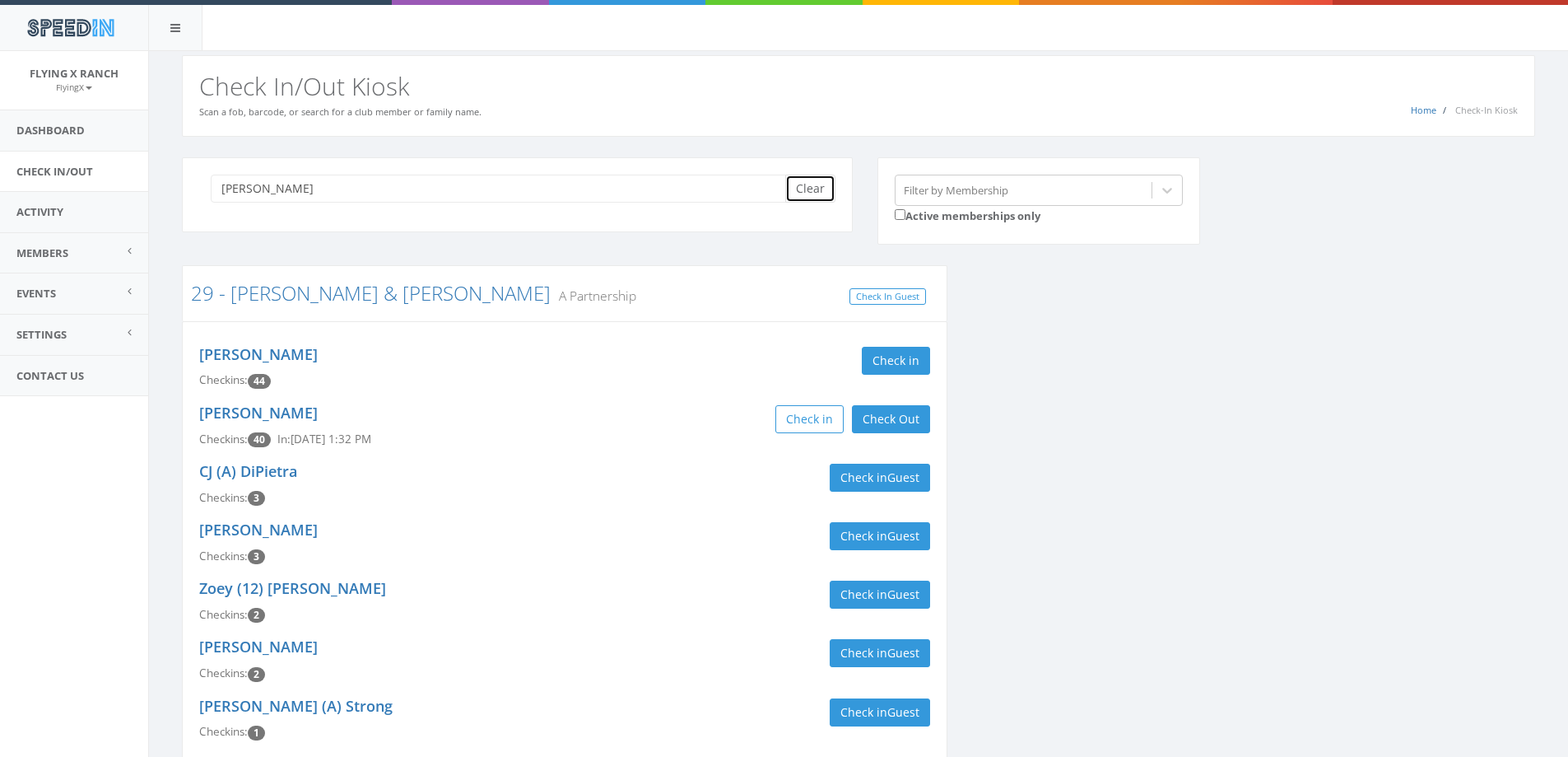
click at [805, 190] on button "Clear" at bounding box center [810, 188] width 51 height 28
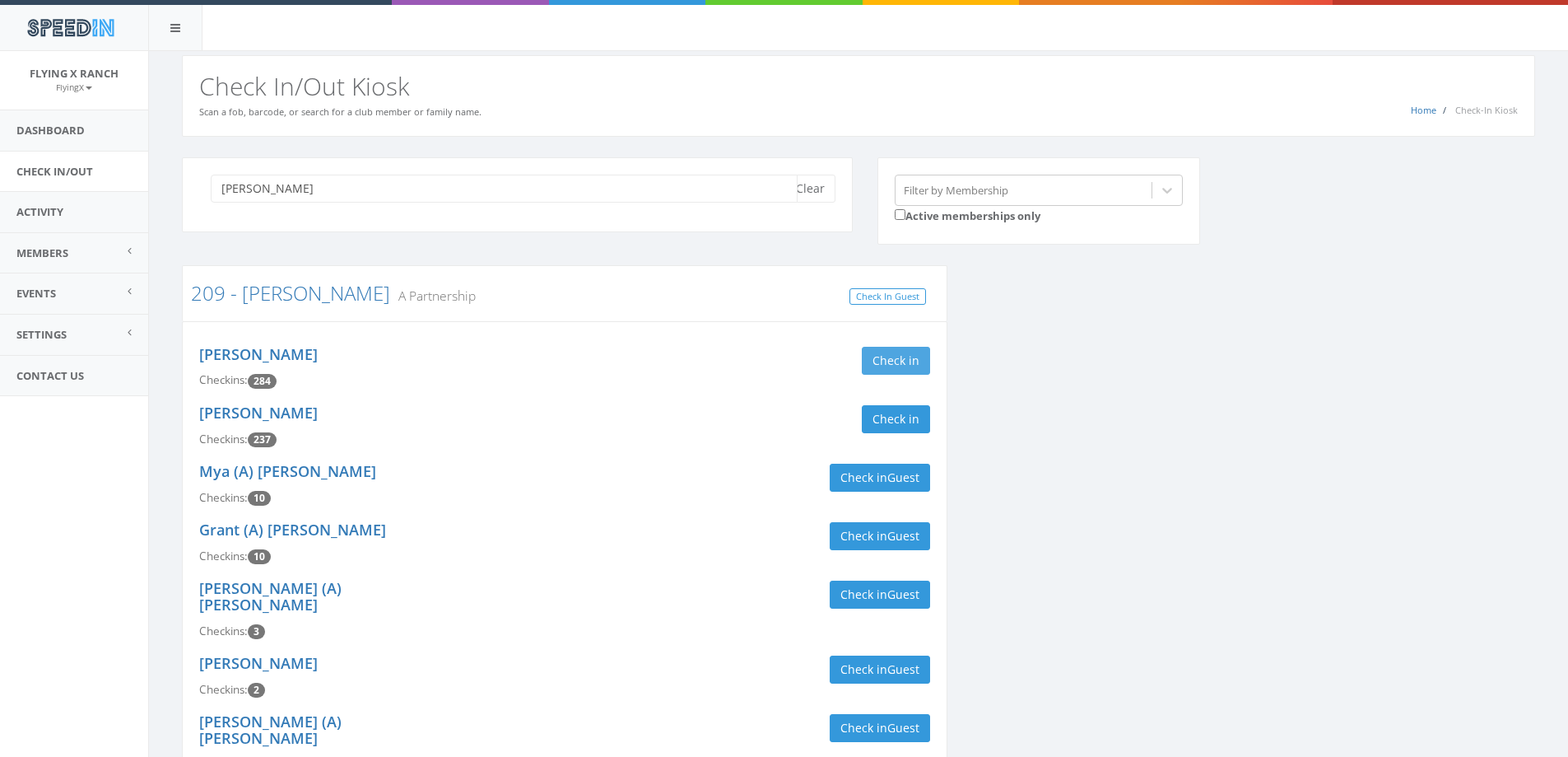
type input "[PERSON_NAME]"
click at [888, 361] on button "Check in" at bounding box center [896, 360] width 69 height 28
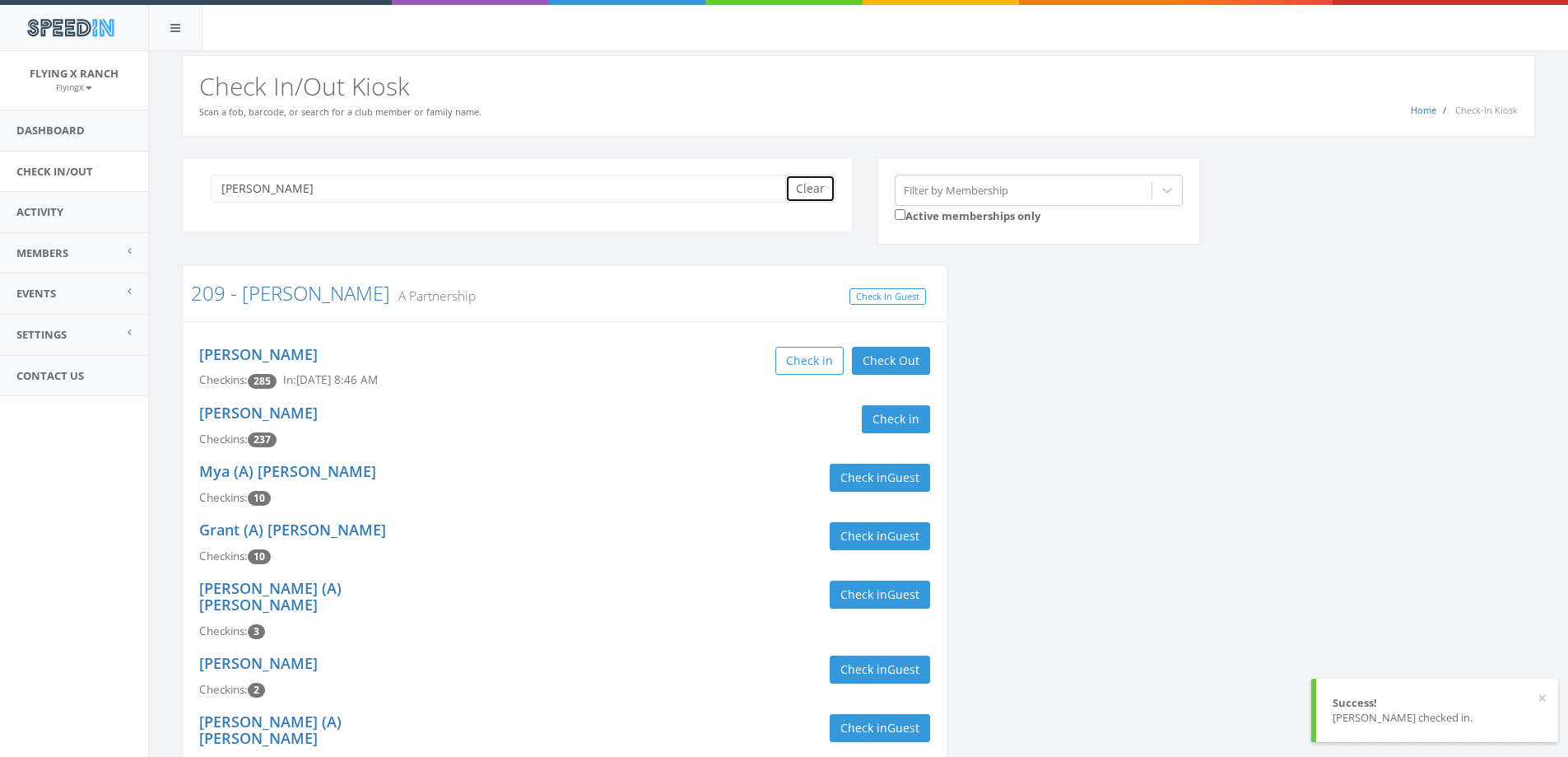
click at [799, 196] on button "Clear" at bounding box center [810, 188] width 51 height 28
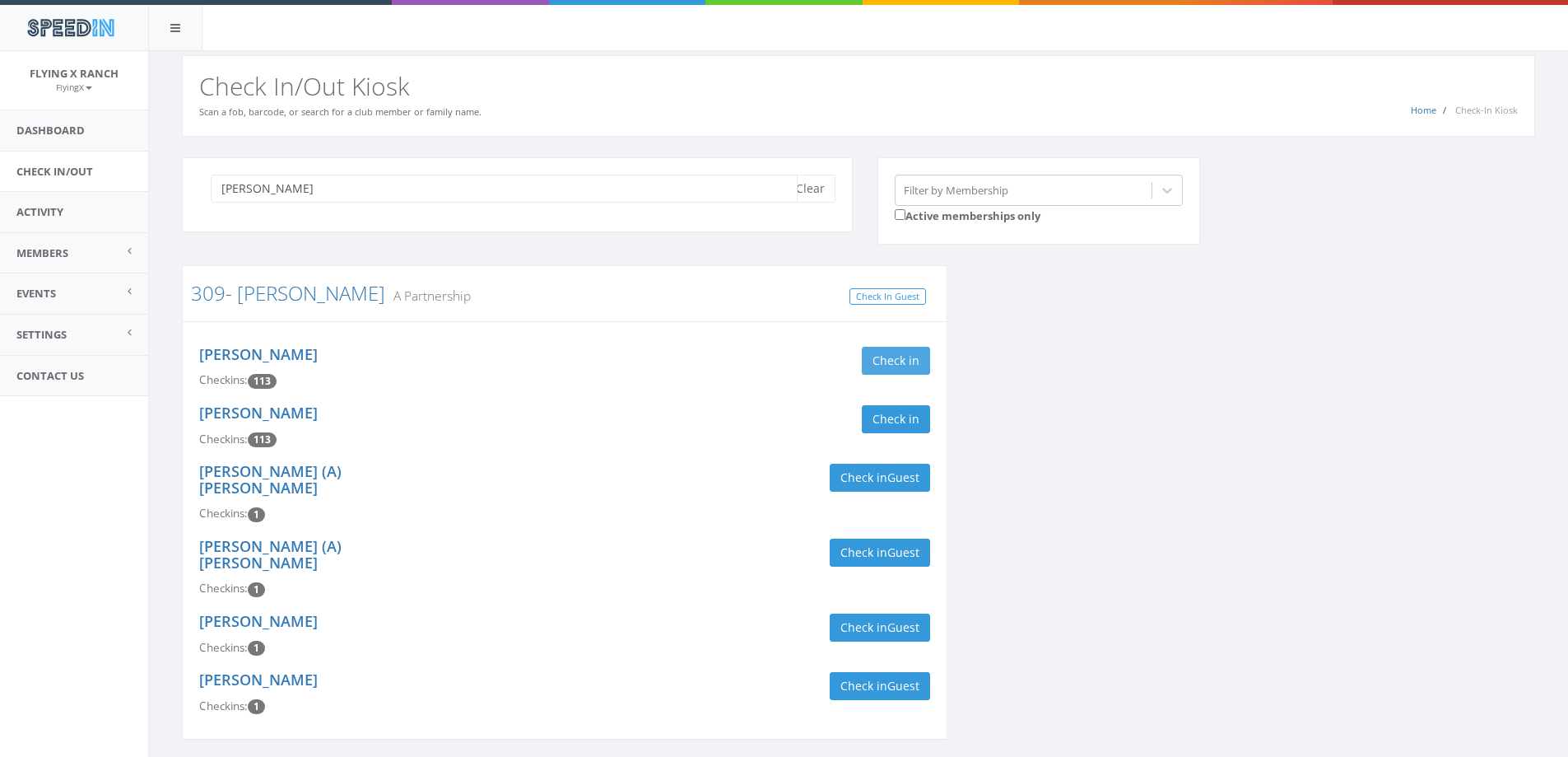
type input "[PERSON_NAME]"
click at [892, 359] on button "Check in" at bounding box center [896, 360] width 69 height 28
click at [884, 419] on button "Check in" at bounding box center [896, 419] width 69 height 28
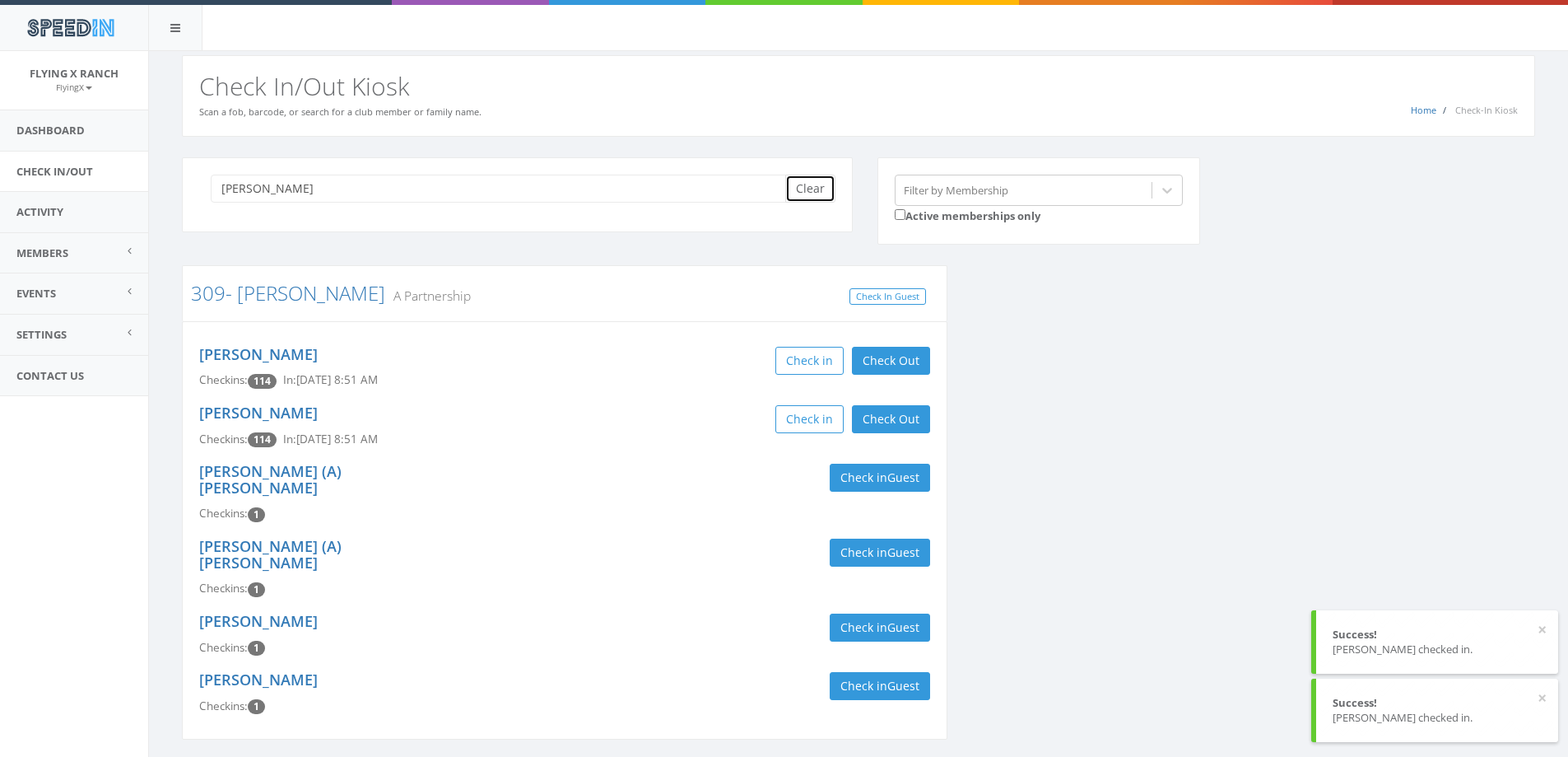
click at [795, 191] on button "Clear" at bounding box center [810, 188] width 51 height 28
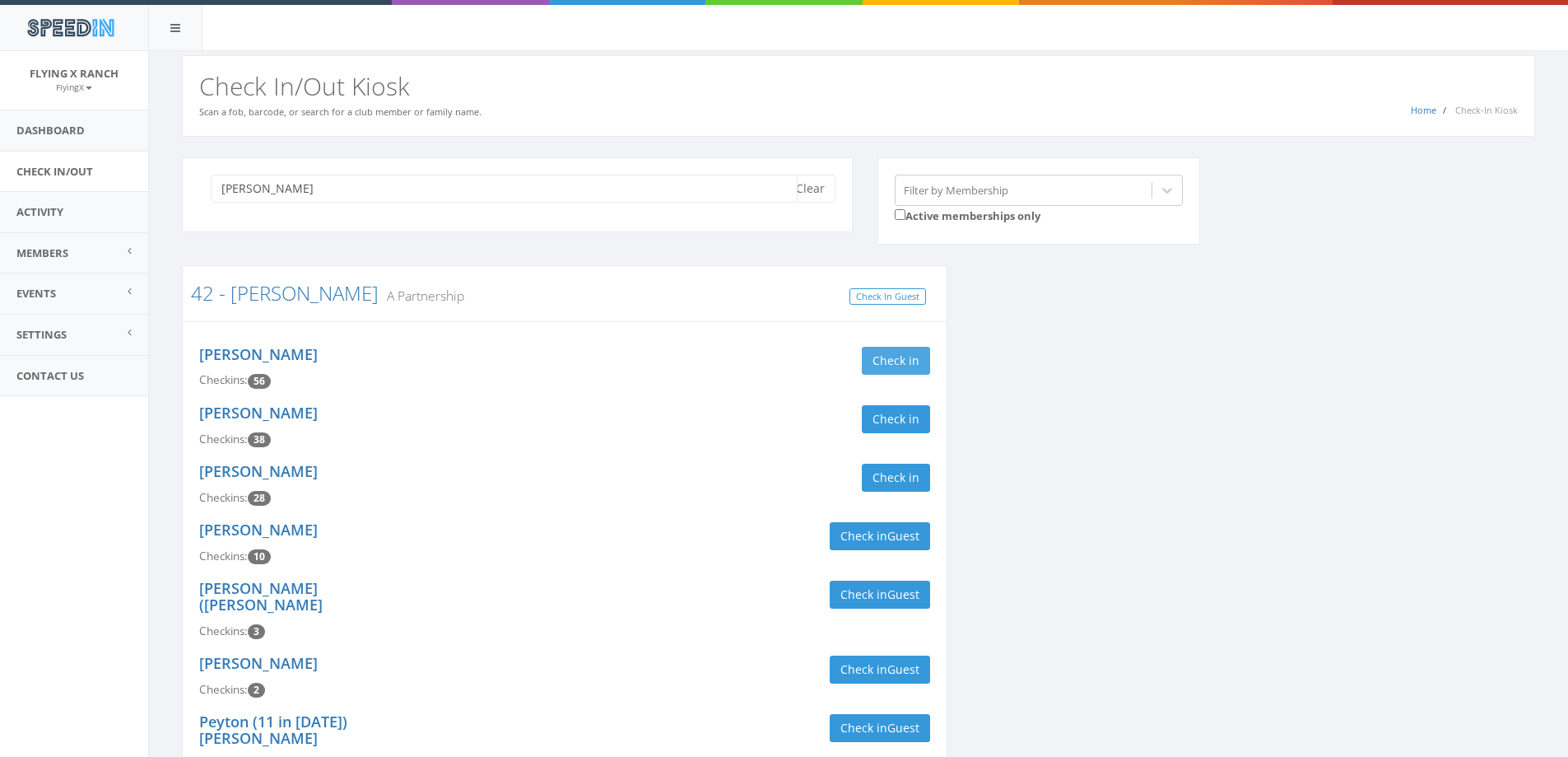
type input "[PERSON_NAME]"
click at [908, 357] on button "Check in" at bounding box center [896, 360] width 69 height 28
click at [912, 426] on button "Check in" at bounding box center [896, 419] width 69 height 28
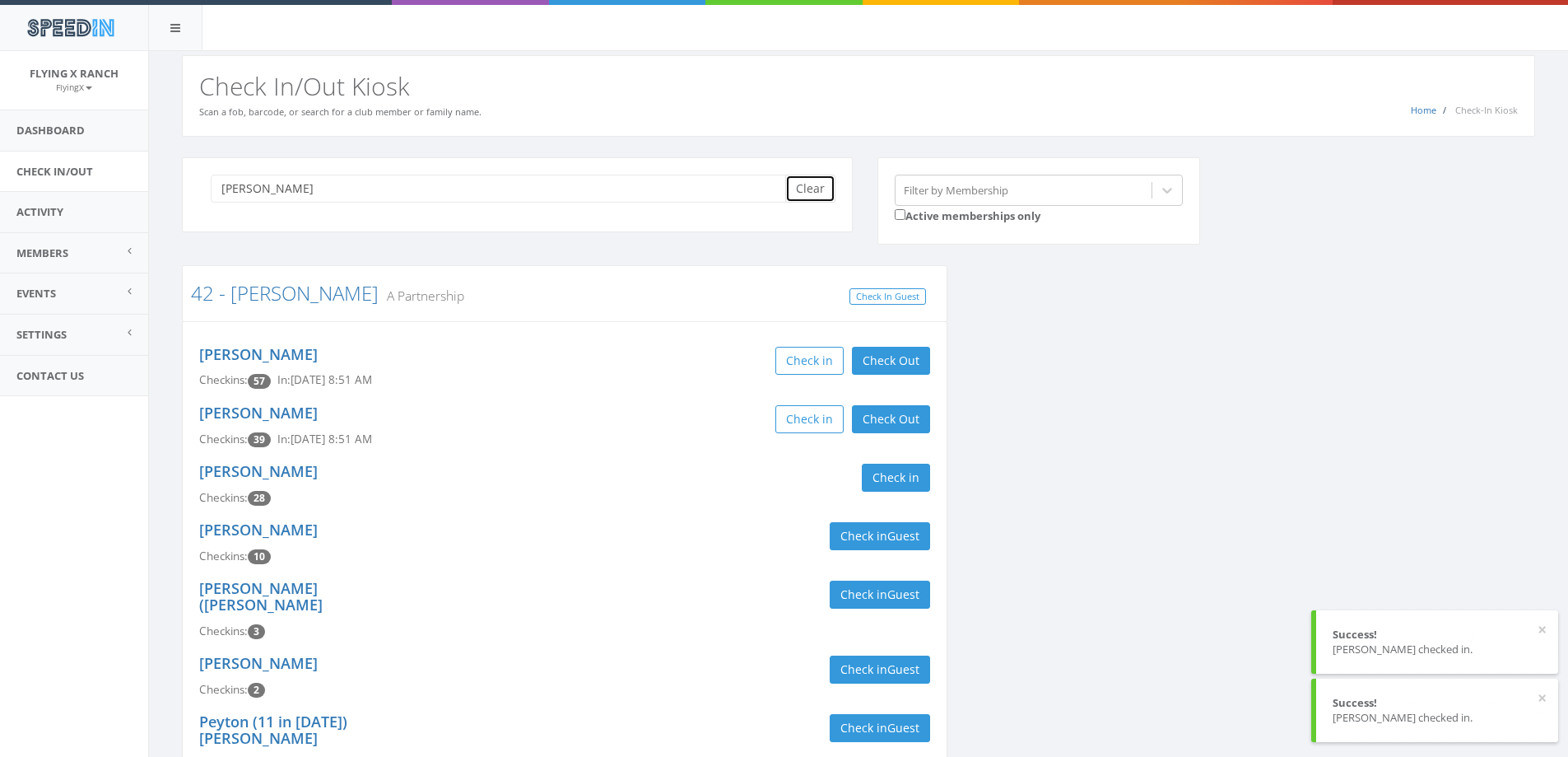
click at [813, 188] on button "Clear" at bounding box center [810, 188] width 51 height 28
